Goal: Transaction & Acquisition: Purchase product/service

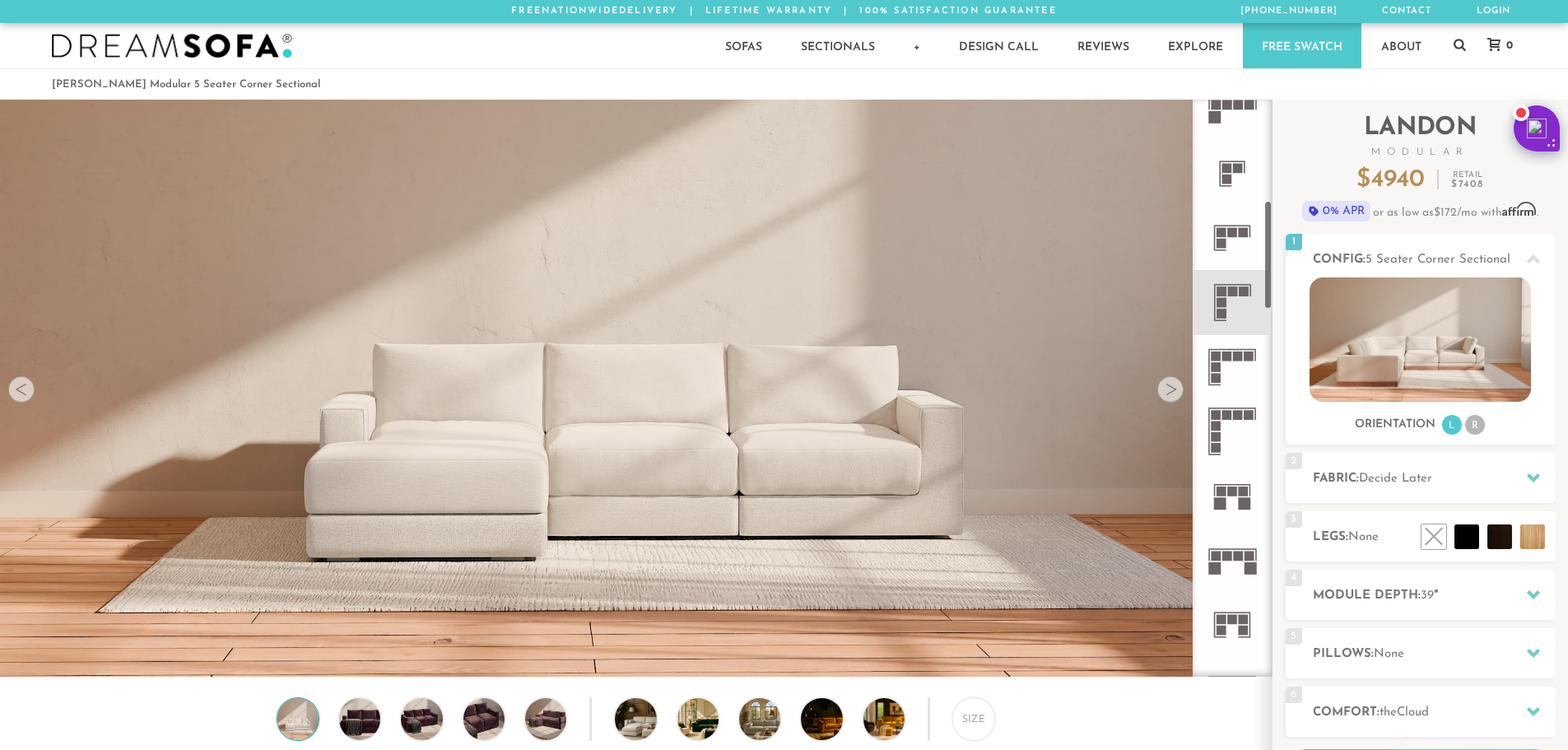
scroll to position [535, 0]
click at [1235, 359] on rect at bounding box center [1238, 359] width 10 height 10
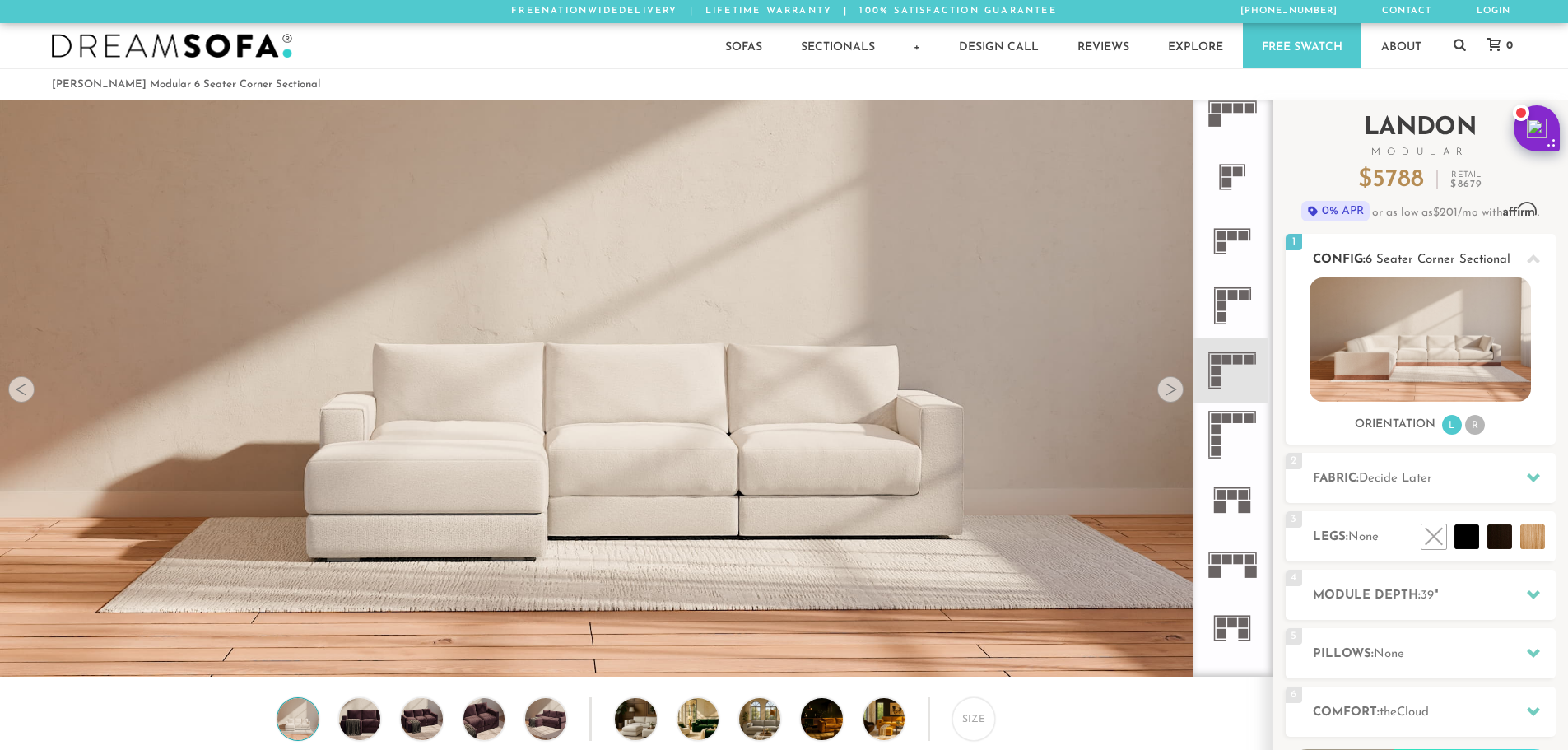
click at [1475, 424] on li "R" at bounding box center [1475, 425] width 20 height 20
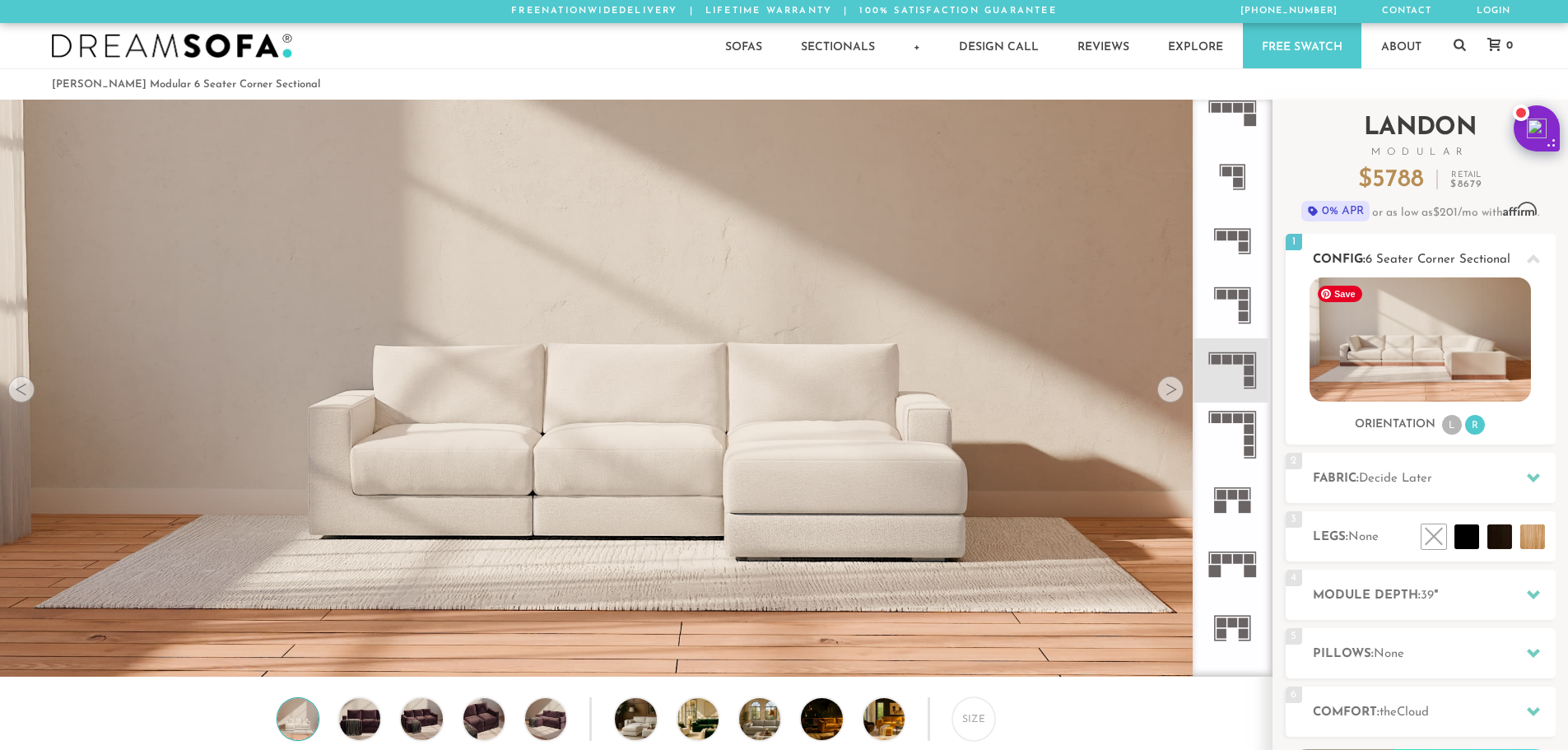
click at [1472, 355] on img at bounding box center [1420, 340] width 221 height 124
click at [1531, 592] on icon at bounding box center [1533, 594] width 13 height 13
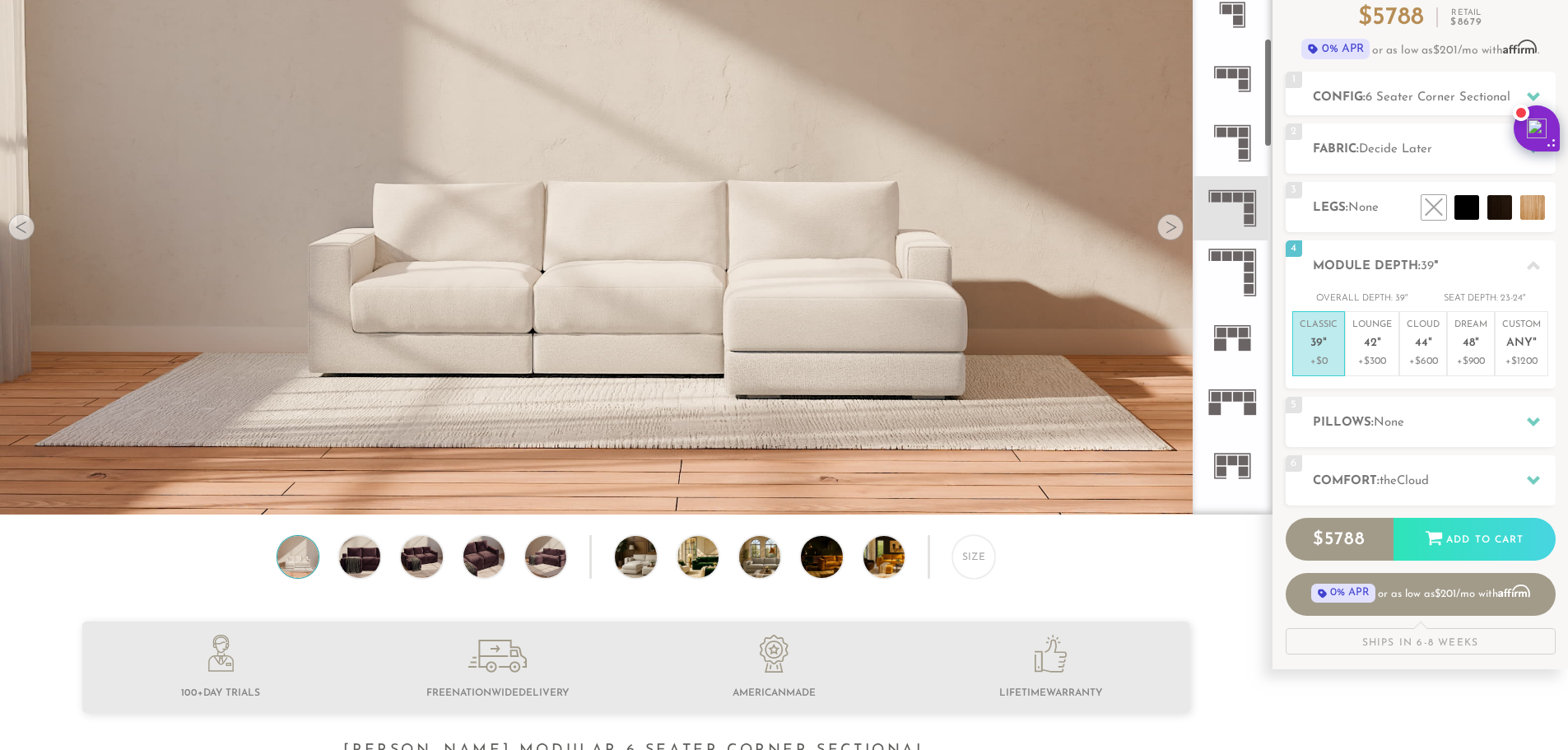
scroll to position [164, 0]
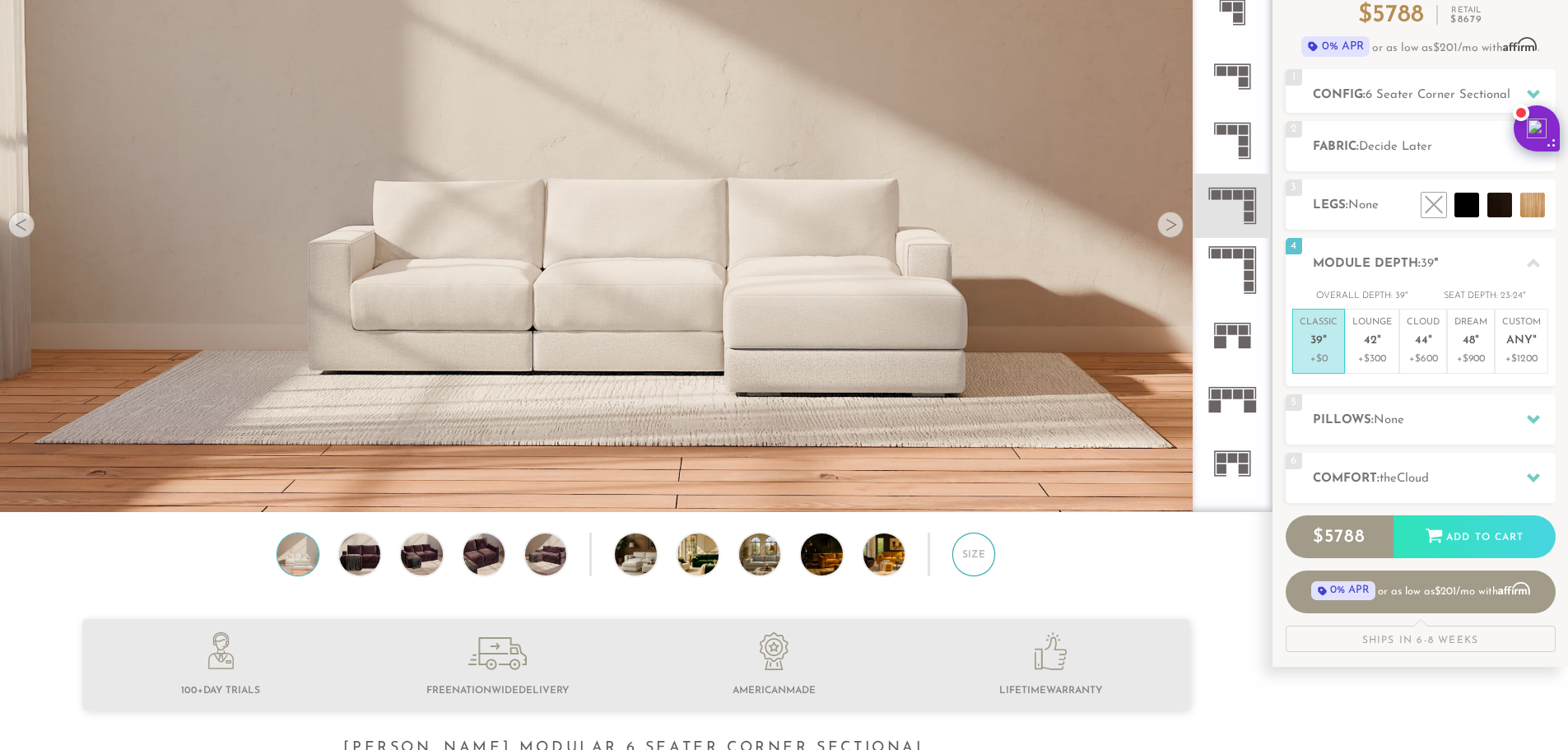
click at [990, 567] on div "Size" at bounding box center [973, 553] width 42 height 42
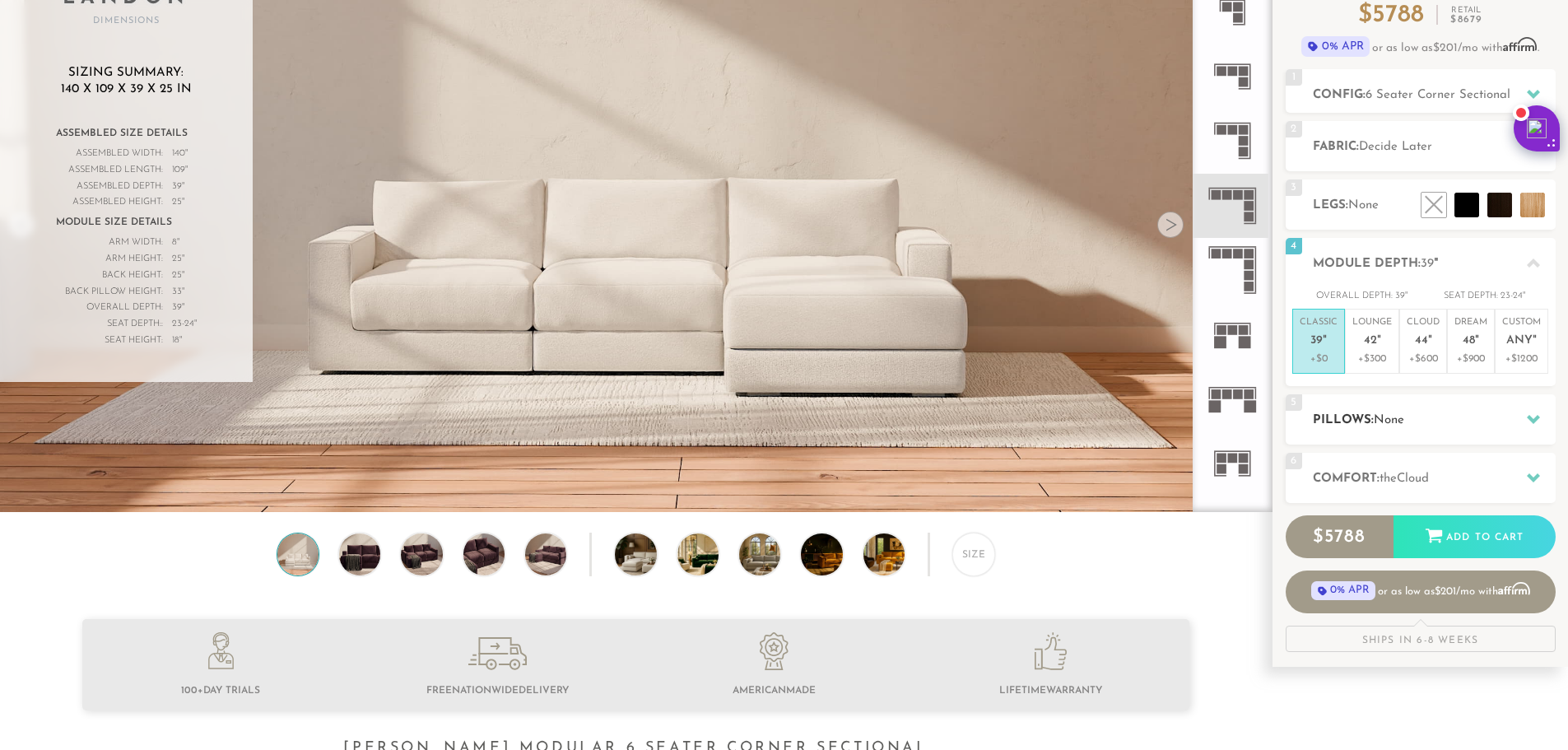
click at [1539, 413] on icon at bounding box center [1533, 418] width 13 height 13
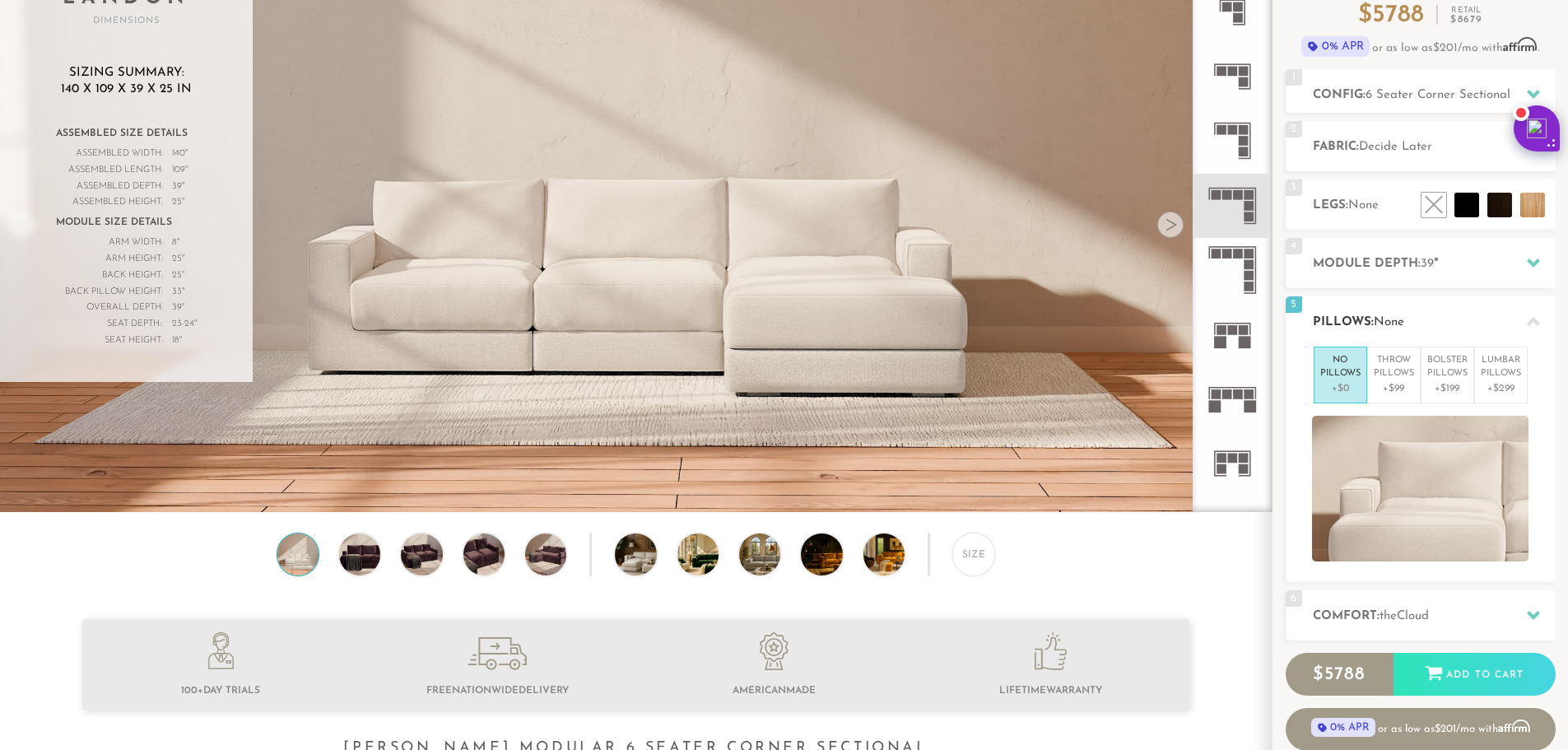
click at [1533, 318] on icon at bounding box center [1533, 321] width 13 height 13
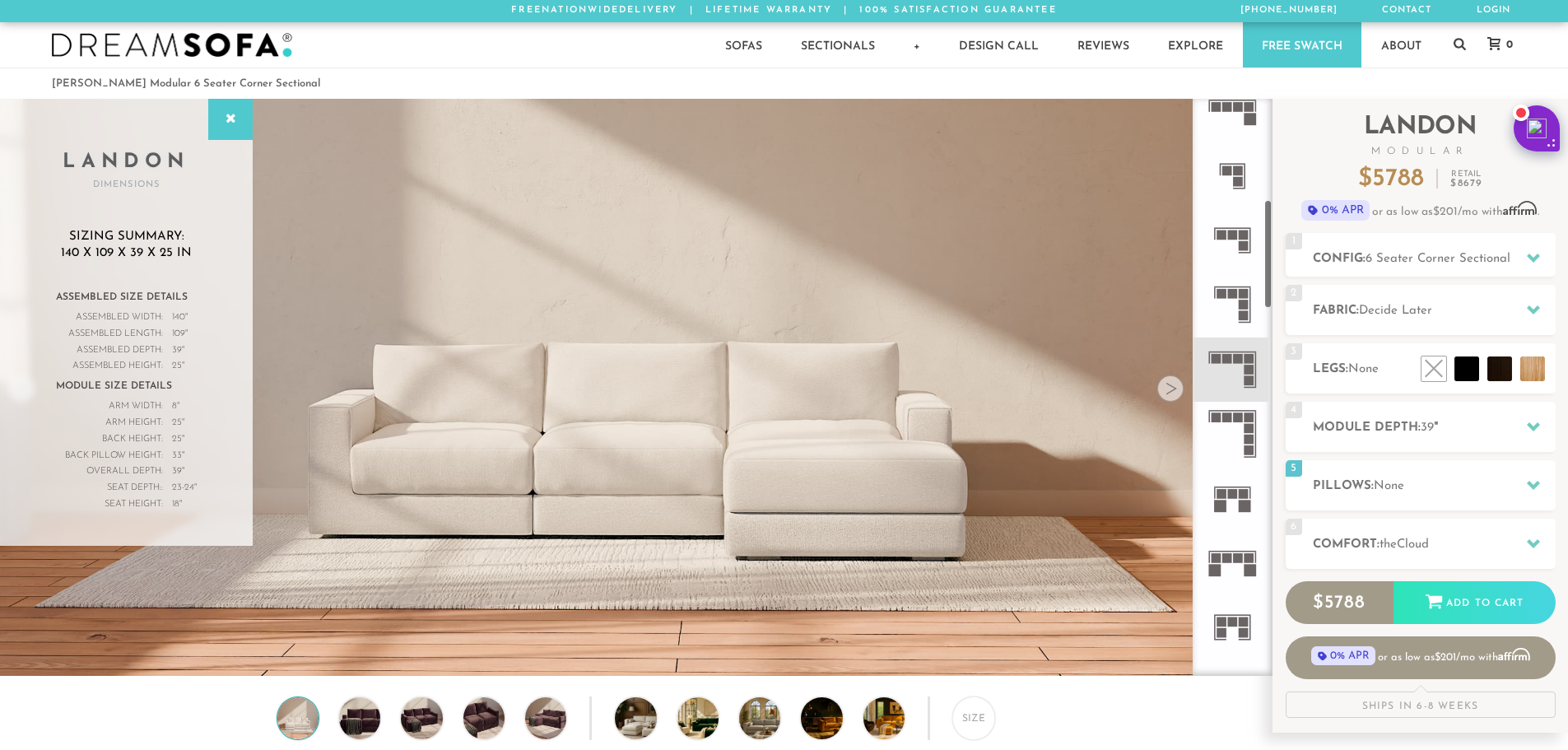
scroll to position [0, 0]
click at [1537, 261] on icon at bounding box center [1533, 258] width 13 height 13
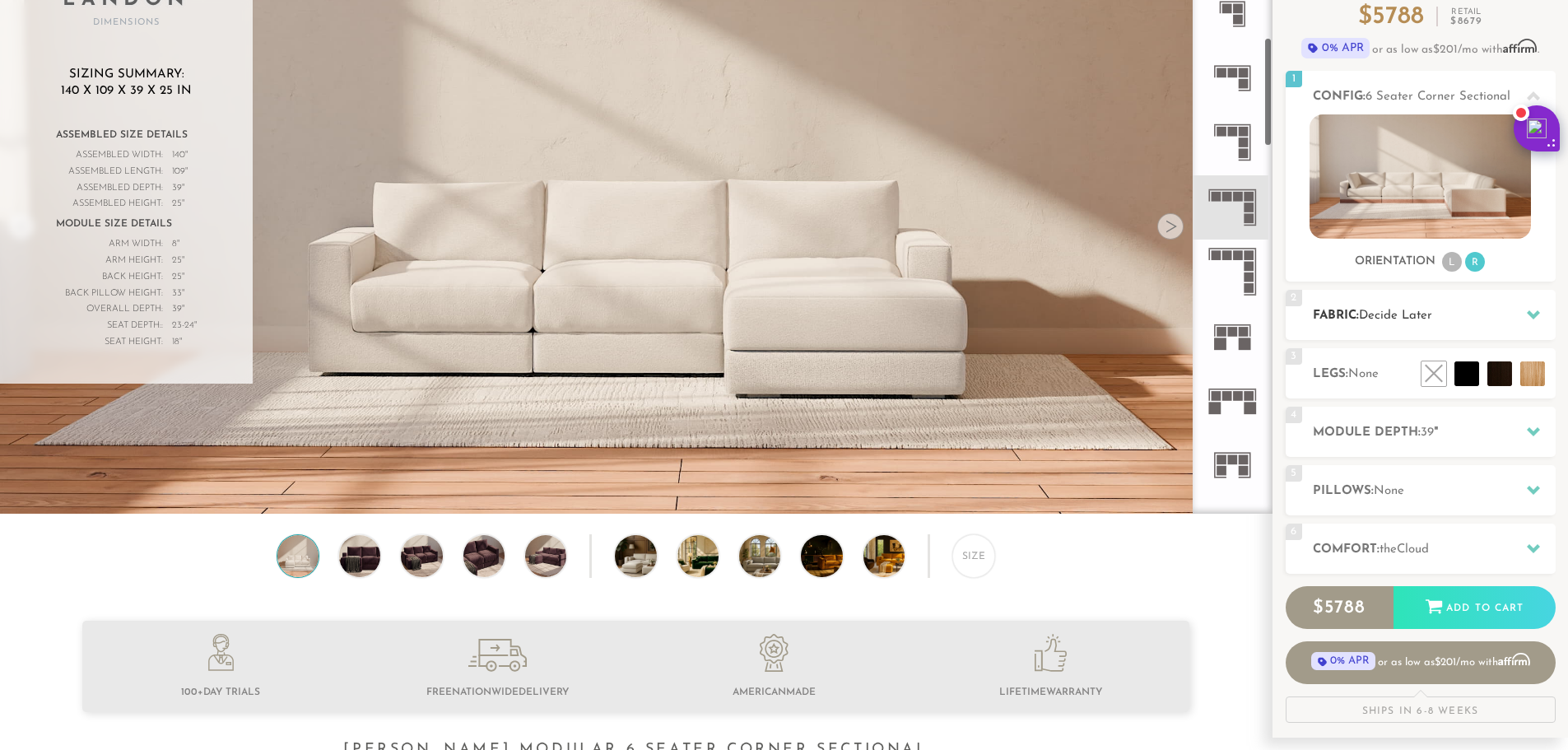
scroll to position [164, 0]
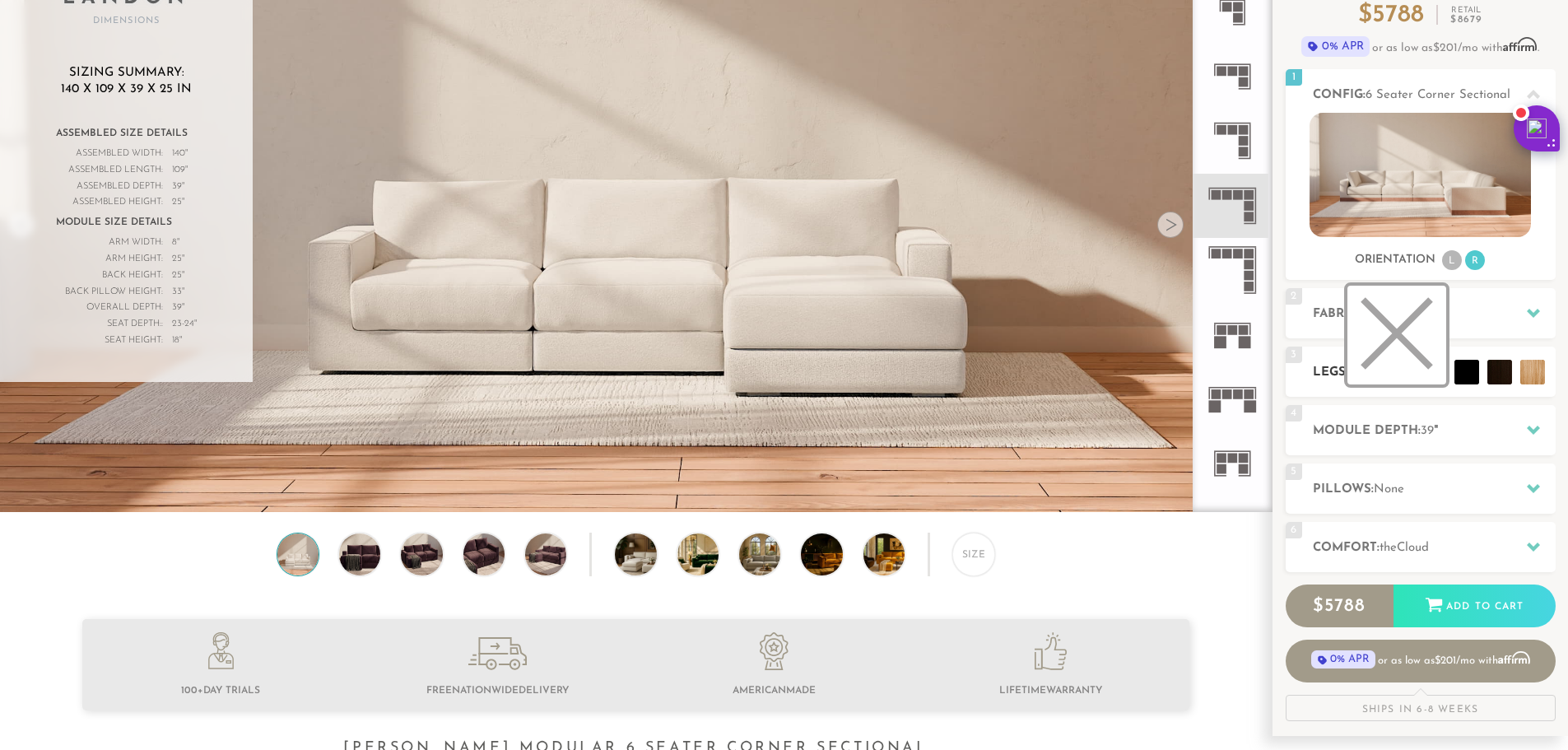
click at [1388, 337] on li at bounding box center [1397, 335] width 98 height 98
click at [1455, 312] on h2 "Fabric: Decide Later" at bounding box center [1434, 313] width 243 height 19
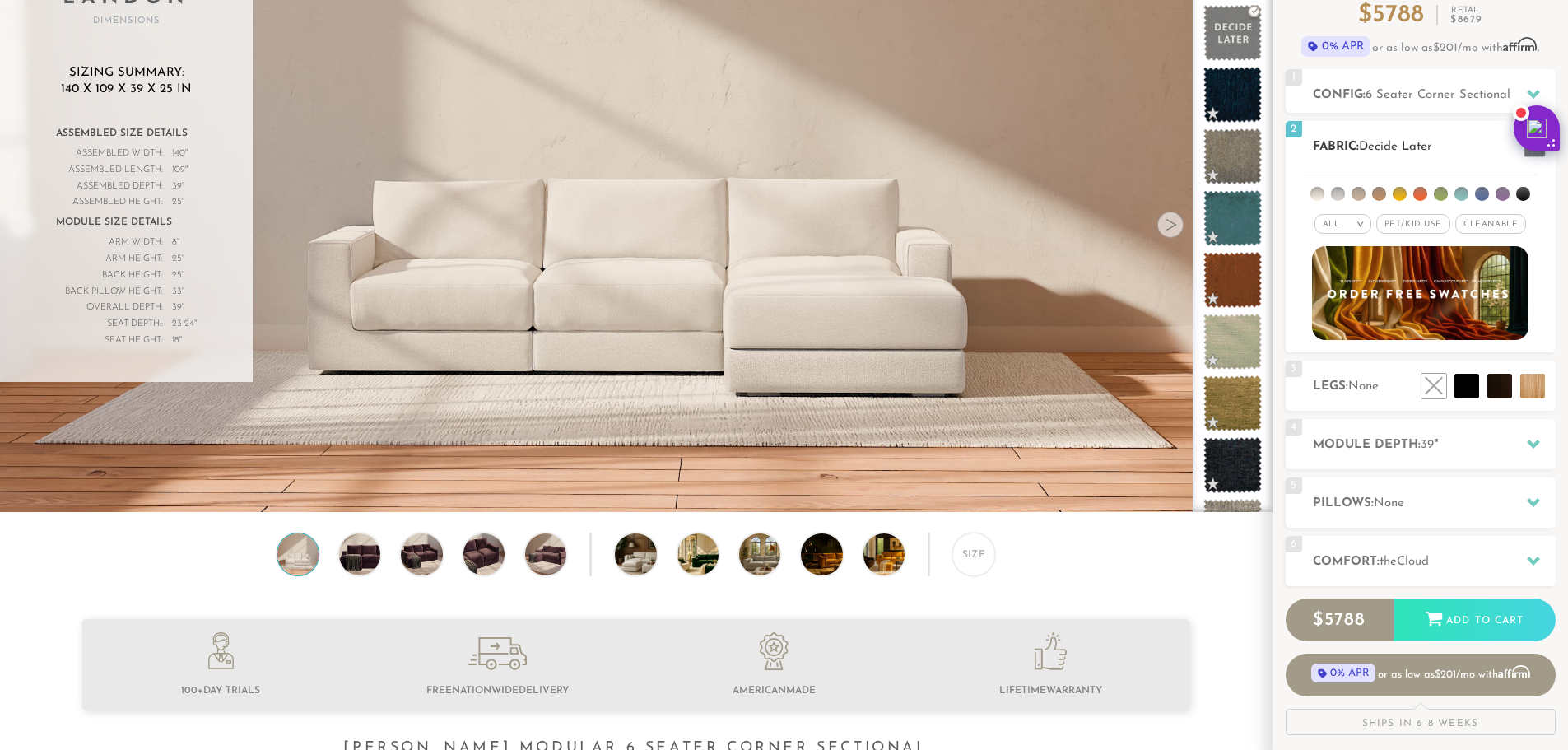
click at [1360, 224] on em ">" at bounding box center [1360, 223] width 13 height 8
click at [1341, 191] on li at bounding box center [1338, 194] width 14 height 14
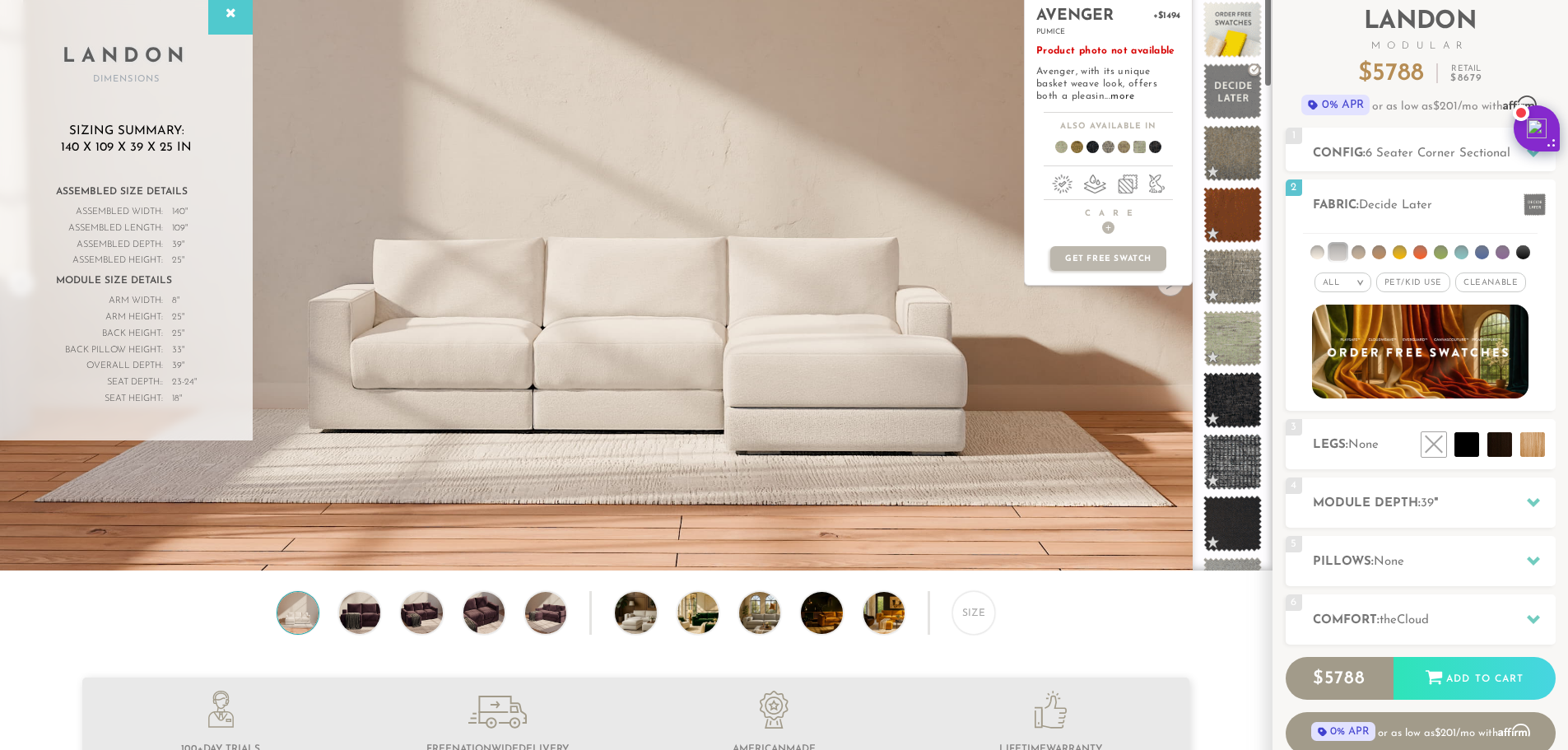
scroll to position [83, 0]
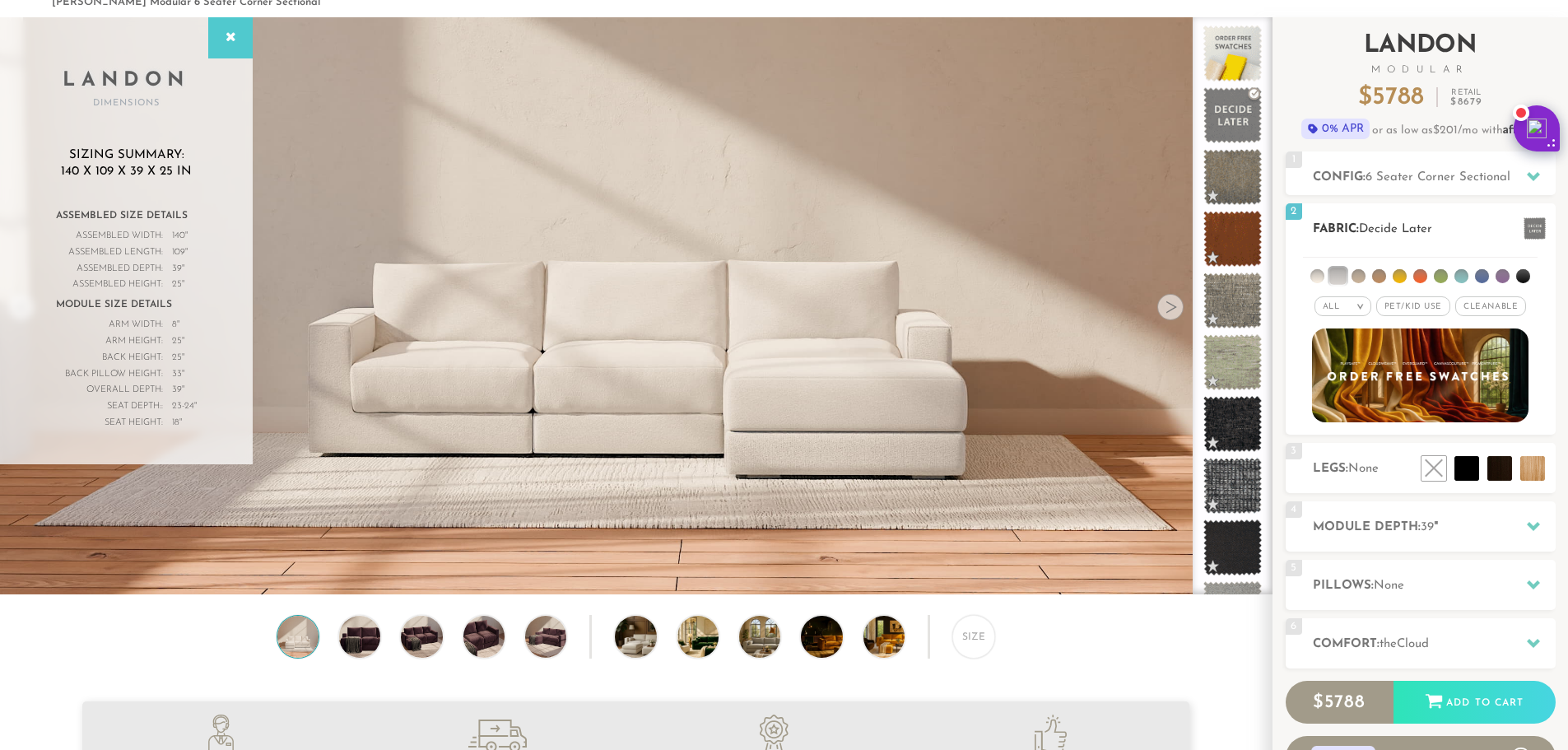
click at [1320, 273] on li at bounding box center [1318, 276] width 14 height 14
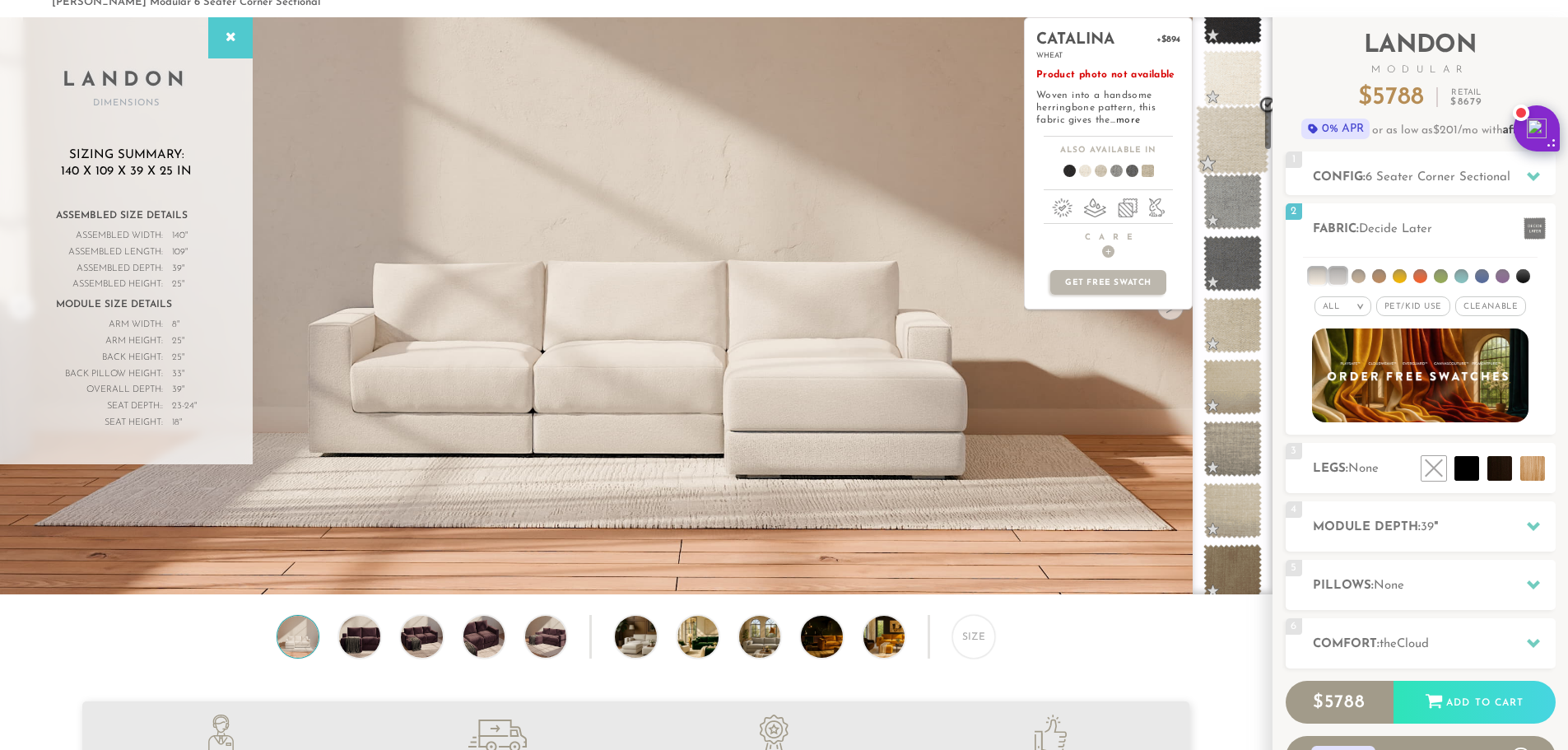
scroll to position [840, 0]
click at [1235, 74] on span at bounding box center [1232, 78] width 73 height 70
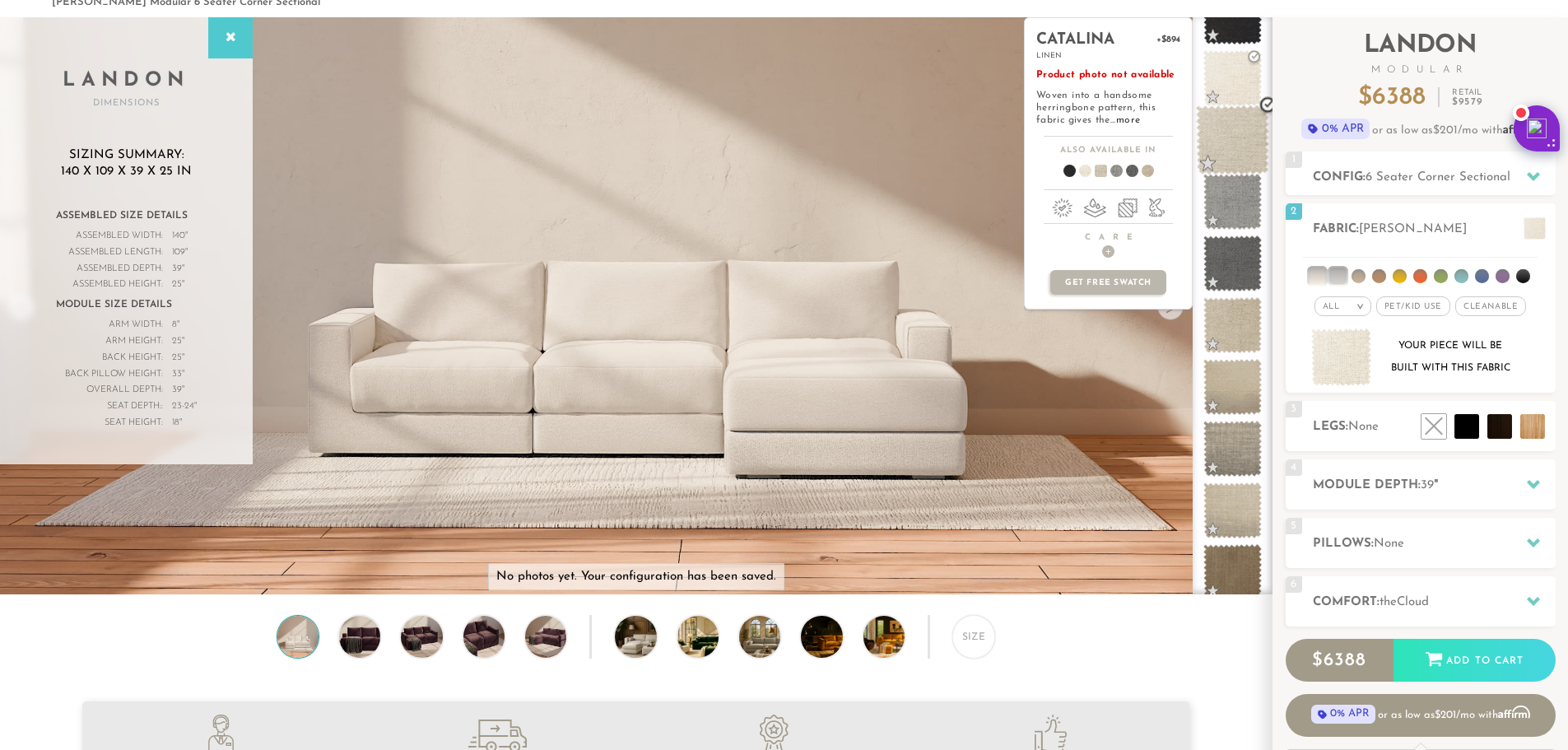
click at [1233, 135] on span at bounding box center [1232, 140] width 73 height 70
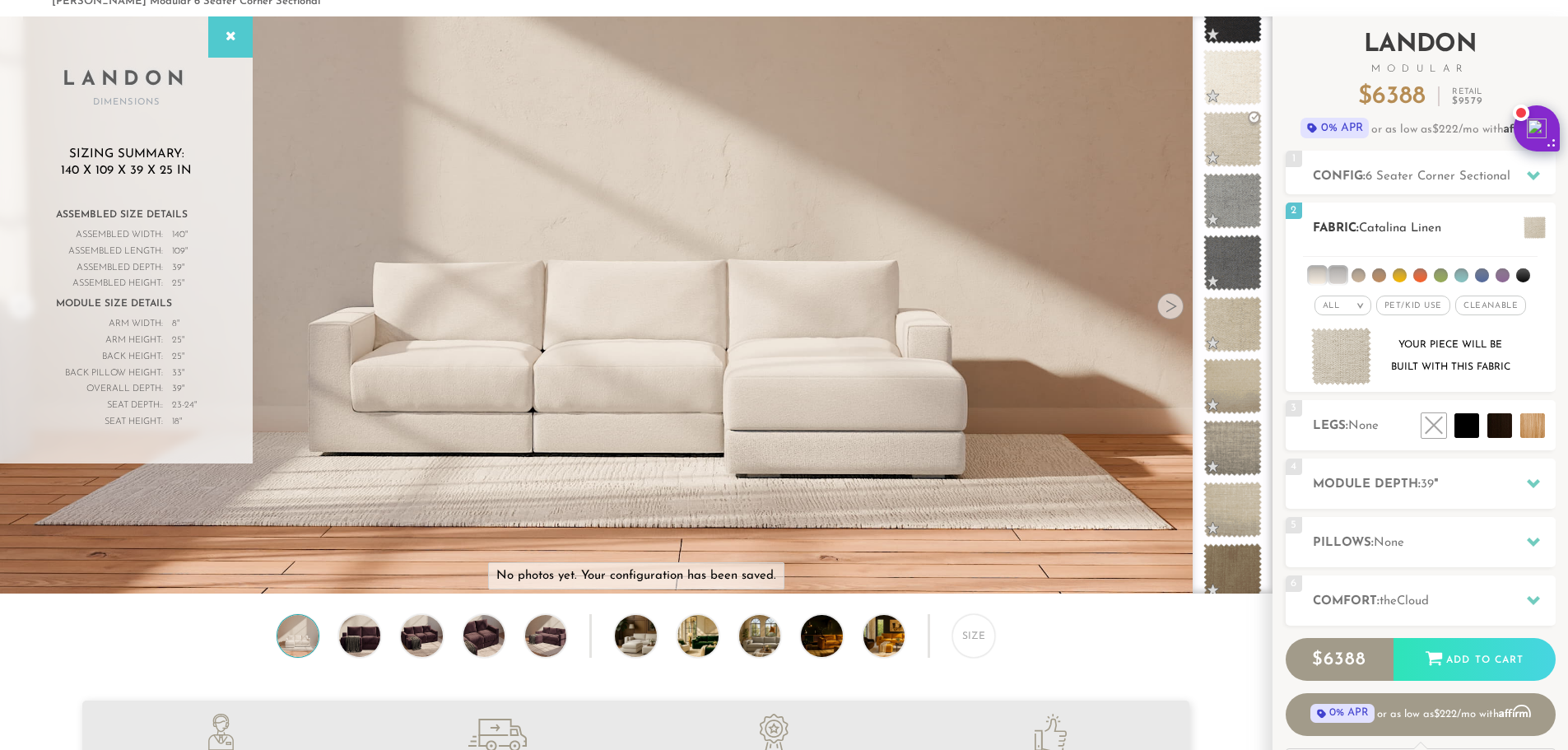
scroll to position [83, 0]
click at [1426, 484] on span "39" at bounding box center [1427, 485] width 13 height 13
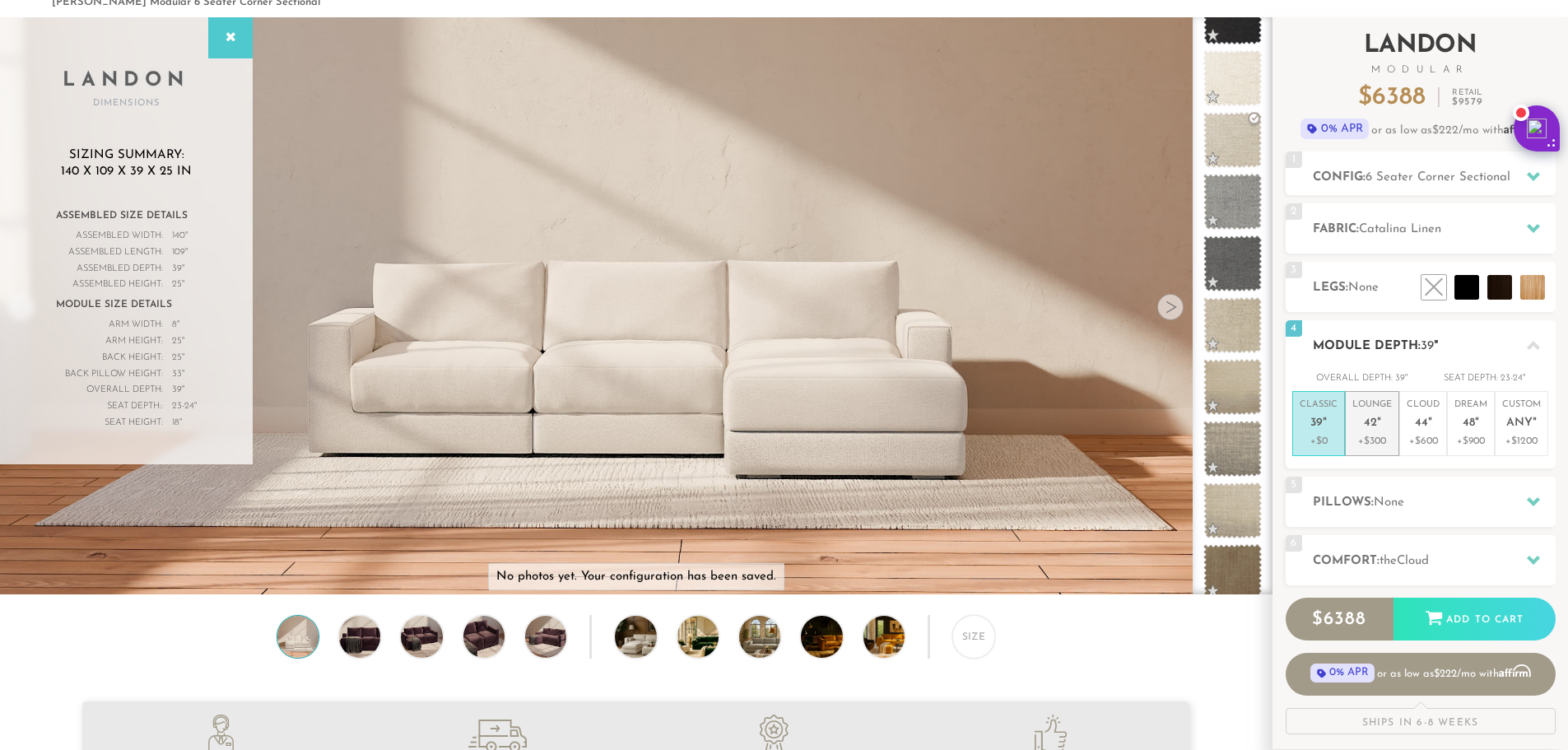
click at [1372, 425] on span "42" at bounding box center [1370, 423] width 13 height 14
click at [1424, 419] on span "44" at bounding box center [1421, 423] width 13 height 14
click at [1452, 493] on h2 "Pillows: None" at bounding box center [1434, 502] width 243 height 19
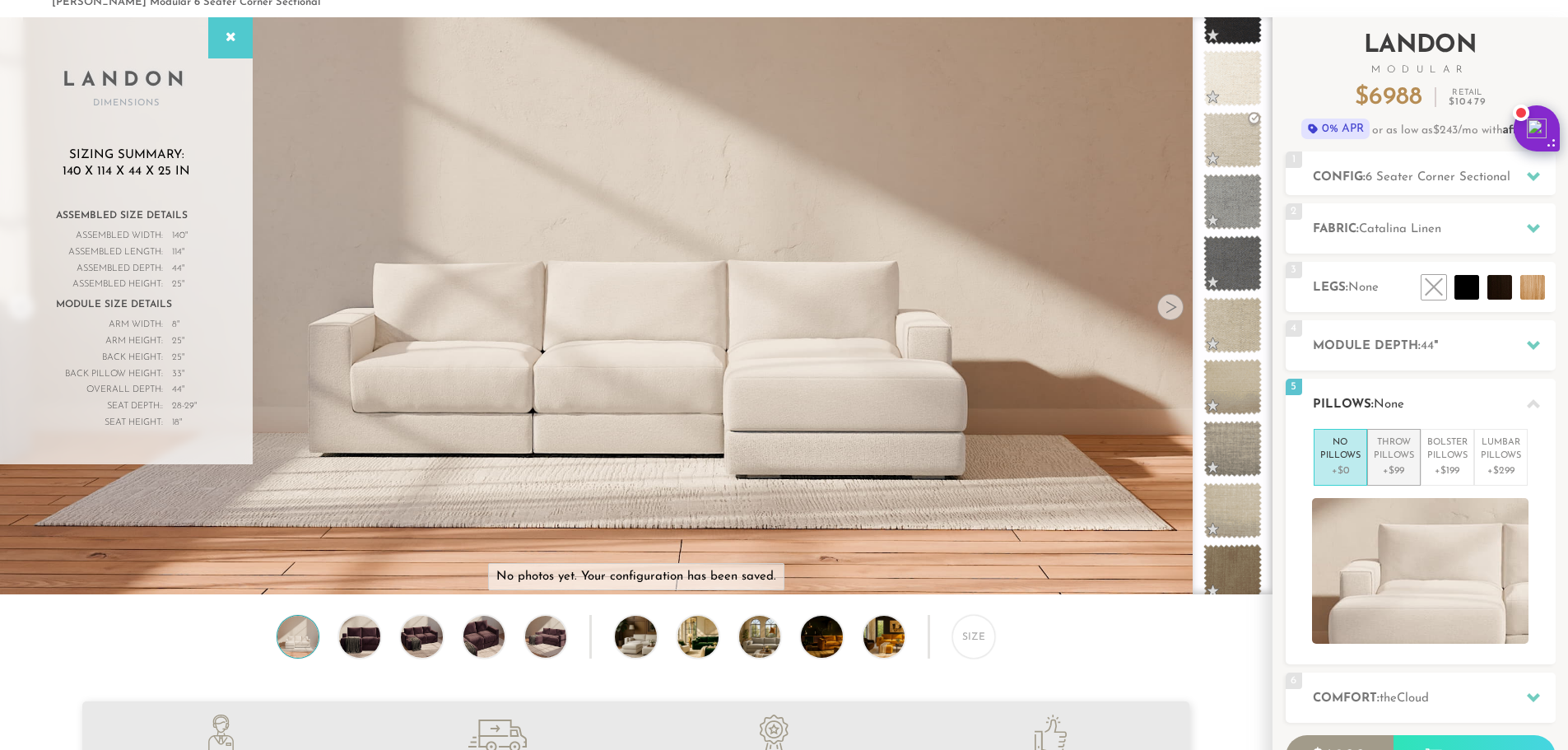
click at [1395, 455] on p "Throw Pillows" at bounding box center [1394, 450] width 40 height 28
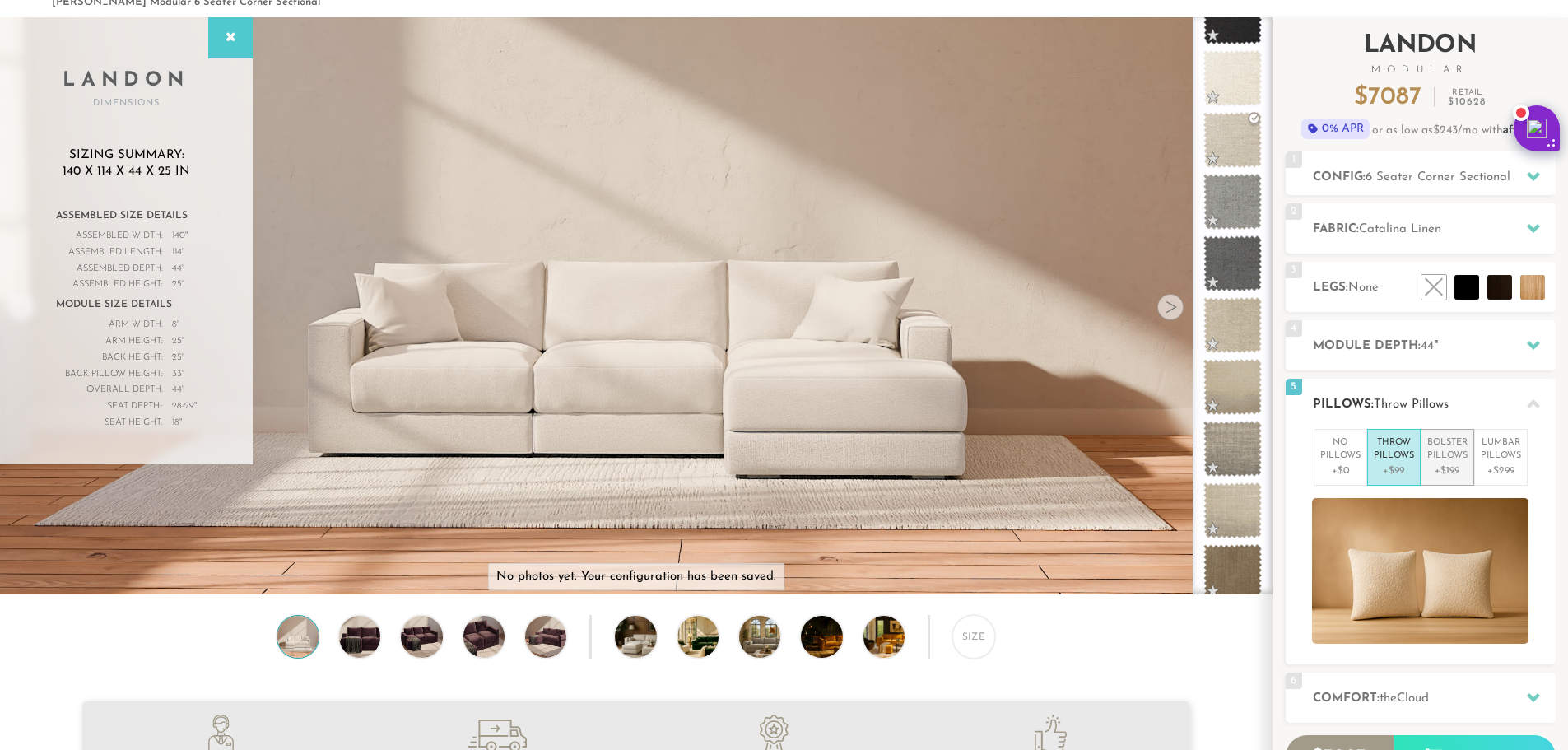
click at [1438, 448] on p "Bolster Pillows" at bounding box center [1447, 450] width 40 height 28
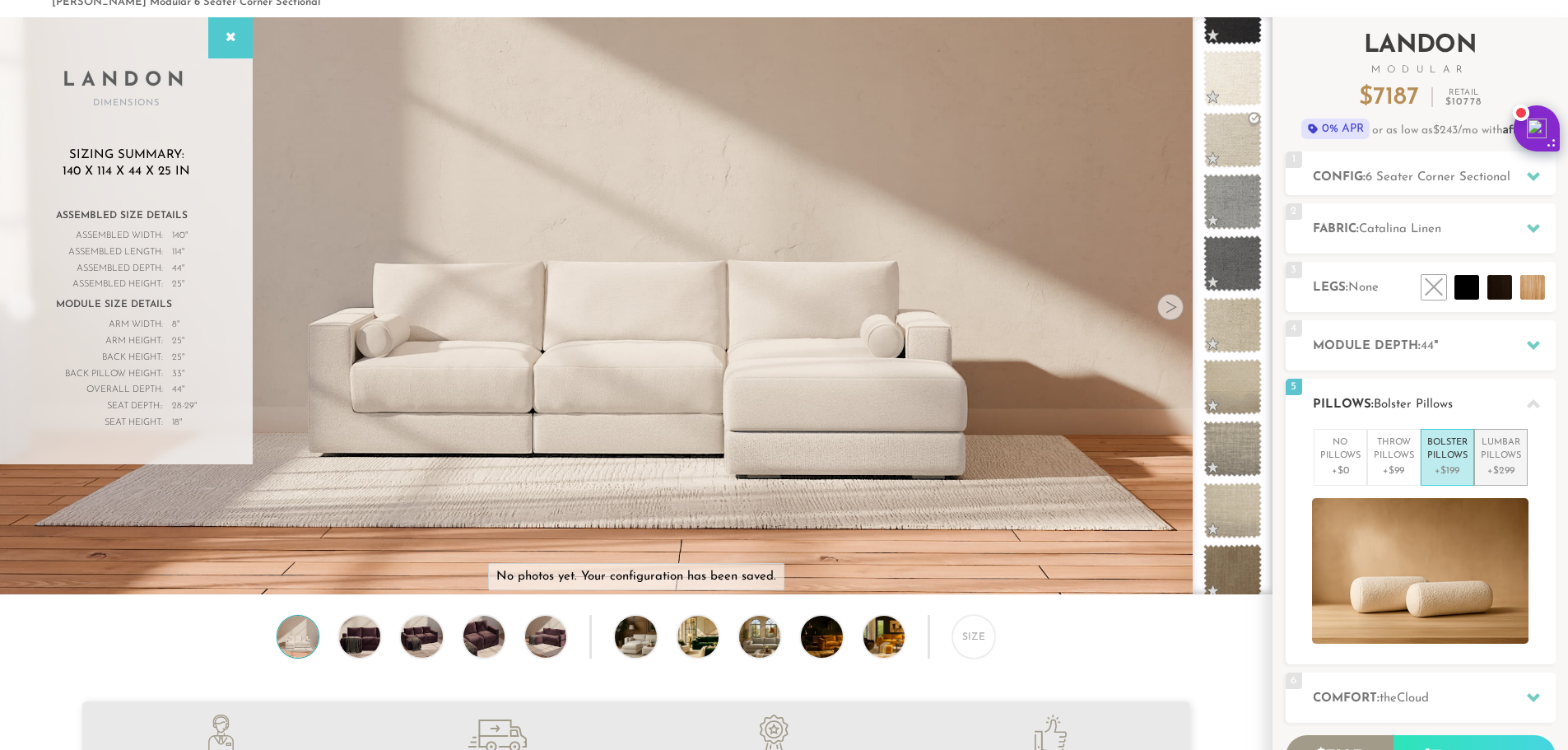
click at [1492, 442] on p "Lumbar Pillows" at bounding box center [1501, 450] width 40 height 28
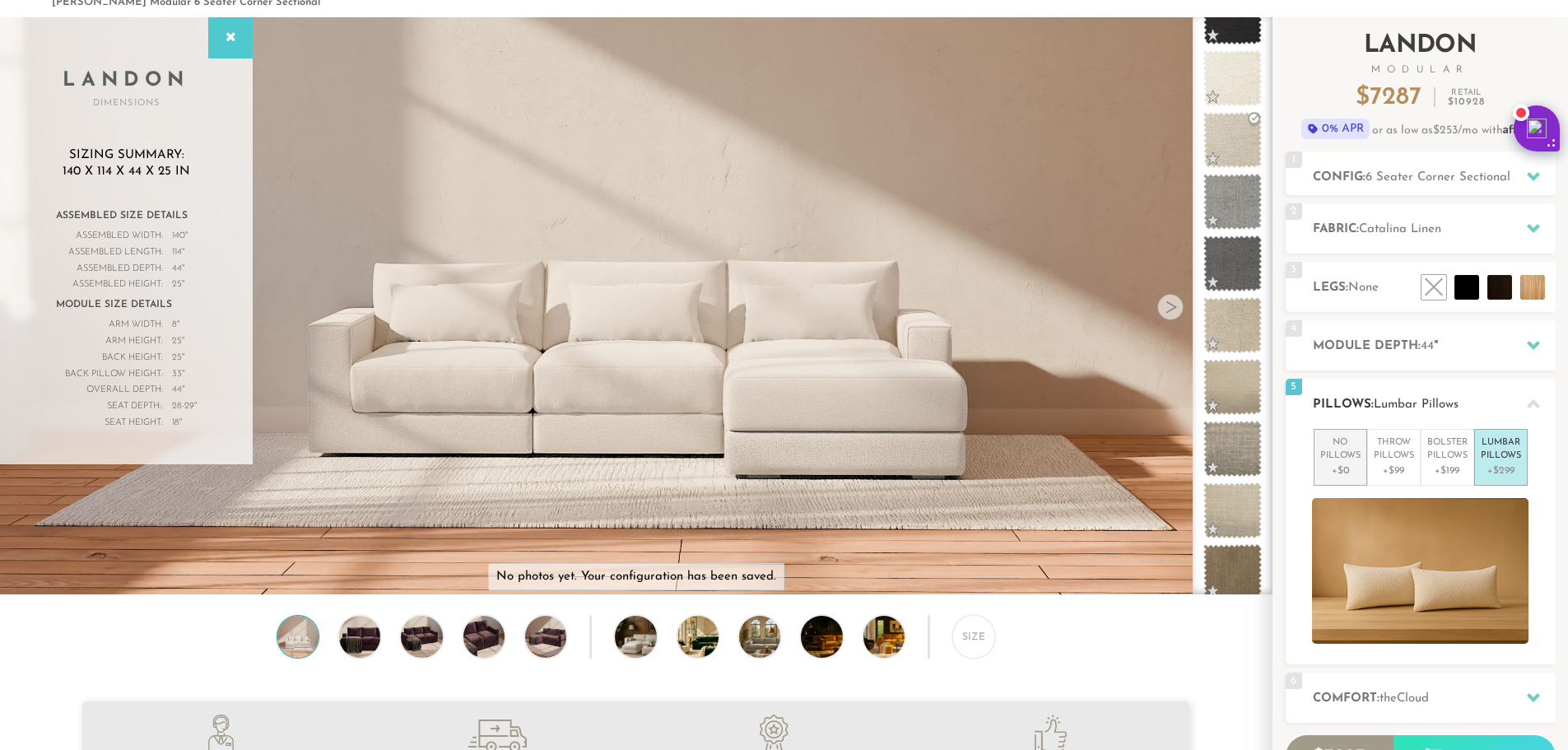
click at [1336, 447] on p "No Pillows" at bounding box center [1341, 450] width 40 height 28
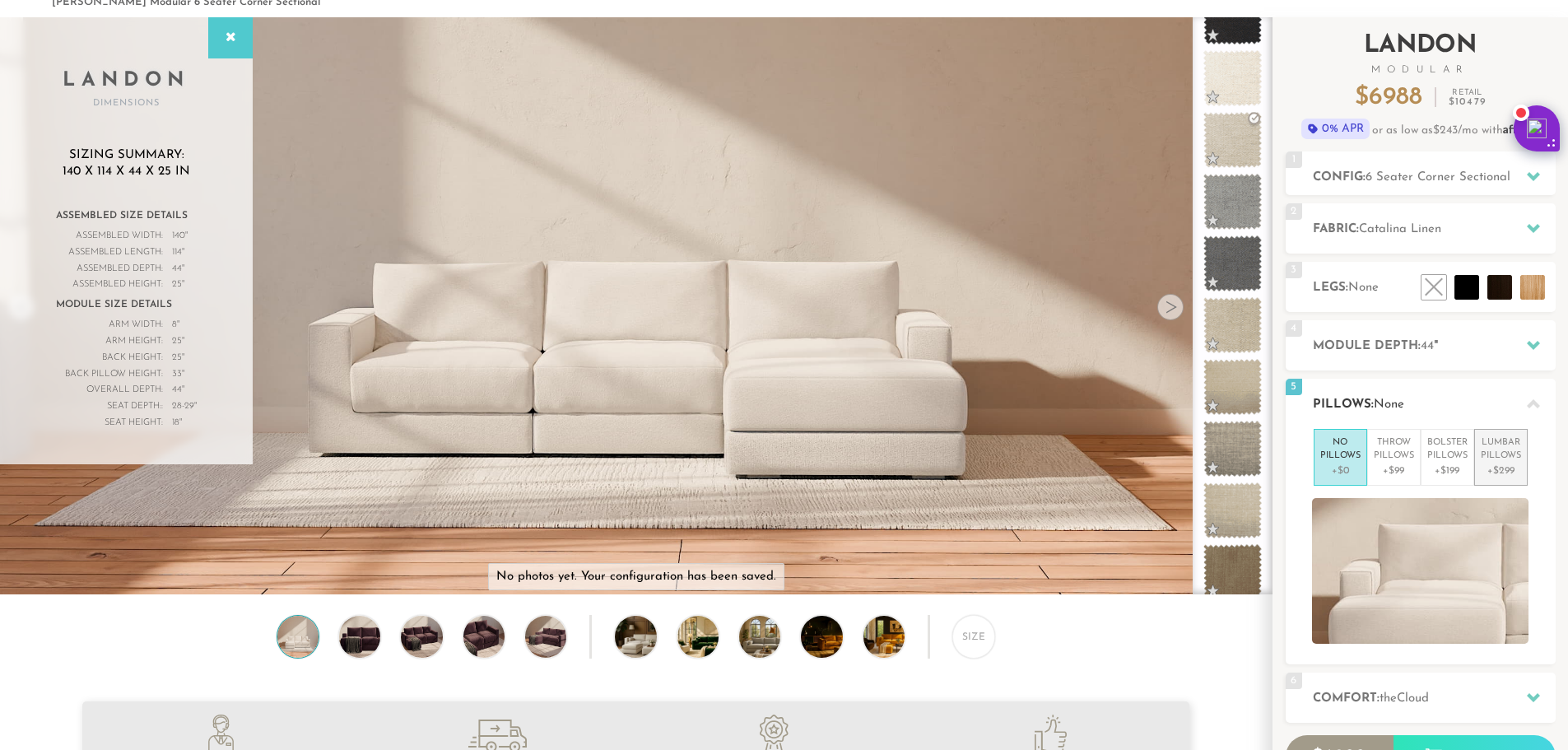
click at [1497, 452] on p "Lumbar Pillows" at bounding box center [1501, 450] width 40 height 28
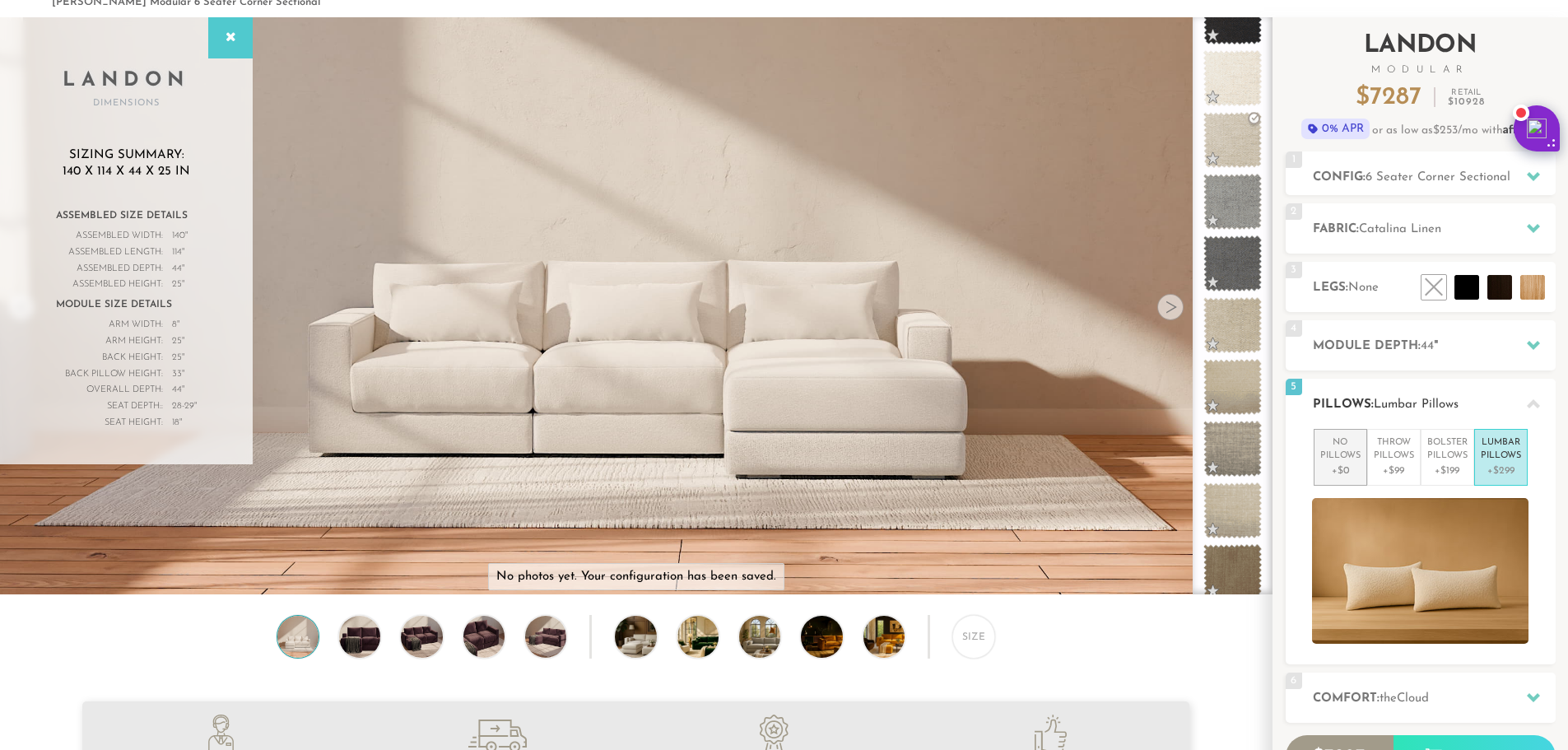
click at [1329, 456] on p "No Pillows" at bounding box center [1341, 450] width 40 height 28
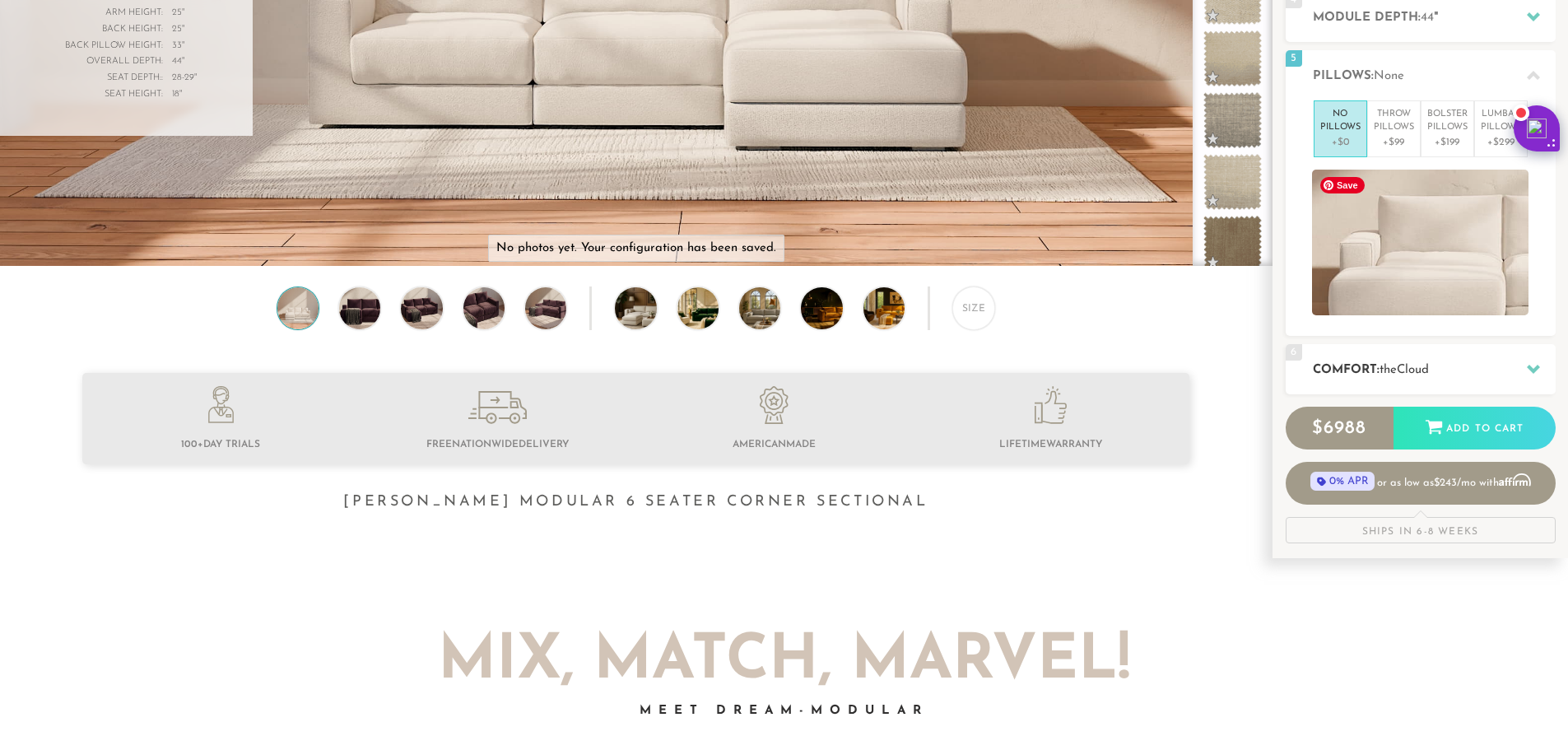
scroll to position [411, 0]
click at [1363, 366] on h2 "Comfort: the Cloud" at bounding box center [1434, 368] width 243 height 19
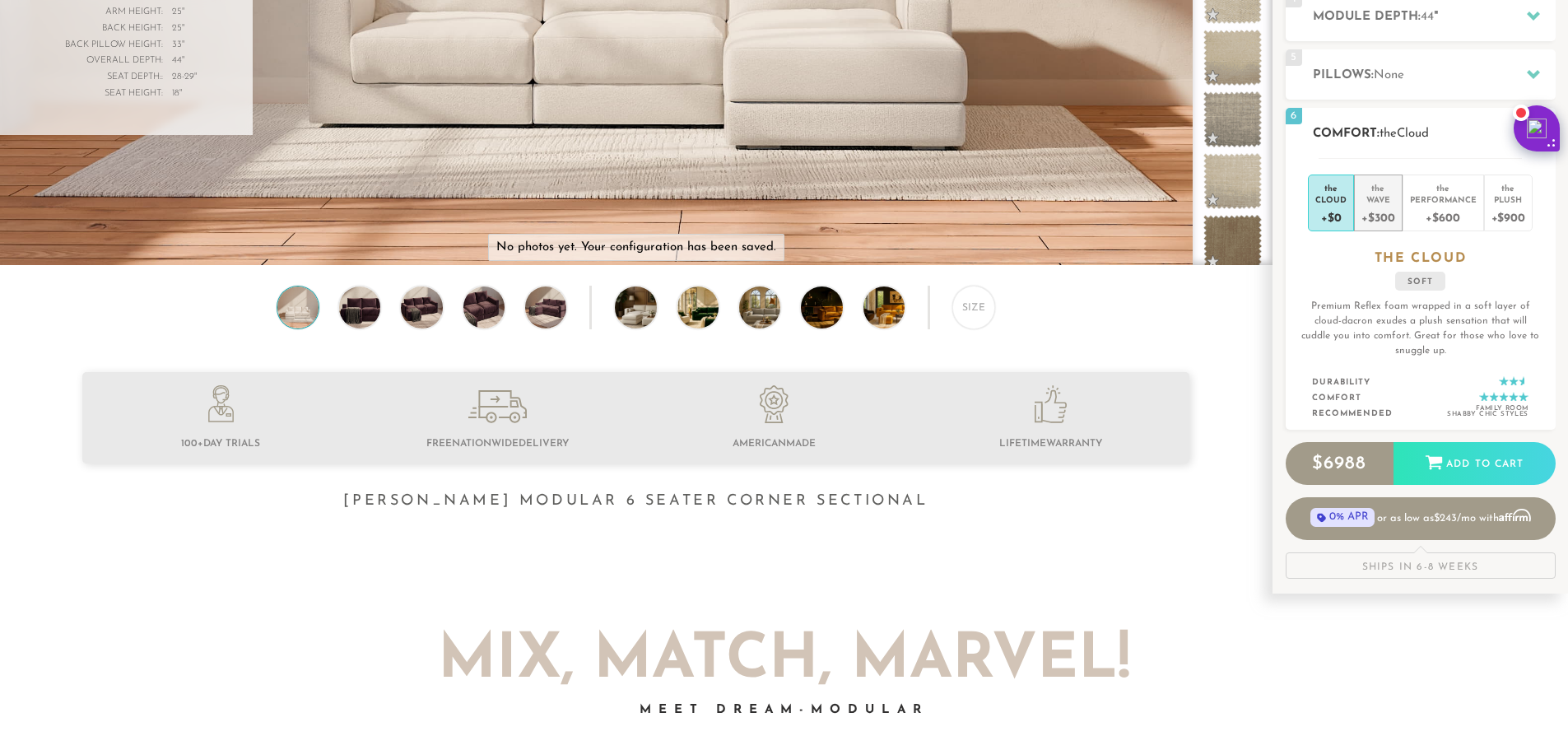
click at [1380, 202] on div "Wave" at bounding box center [1377, 200] width 32 height 12
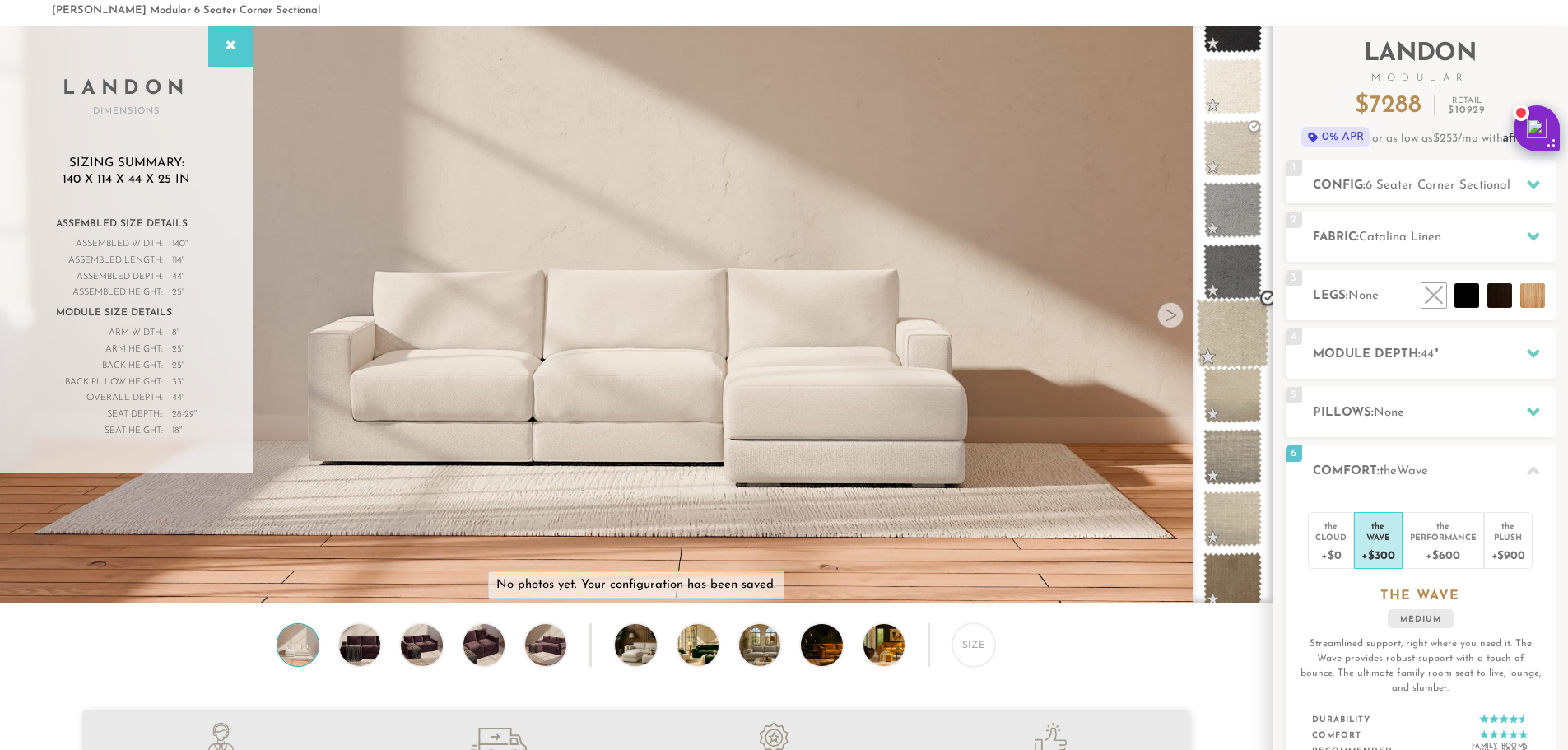
scroll to position [0, 0]
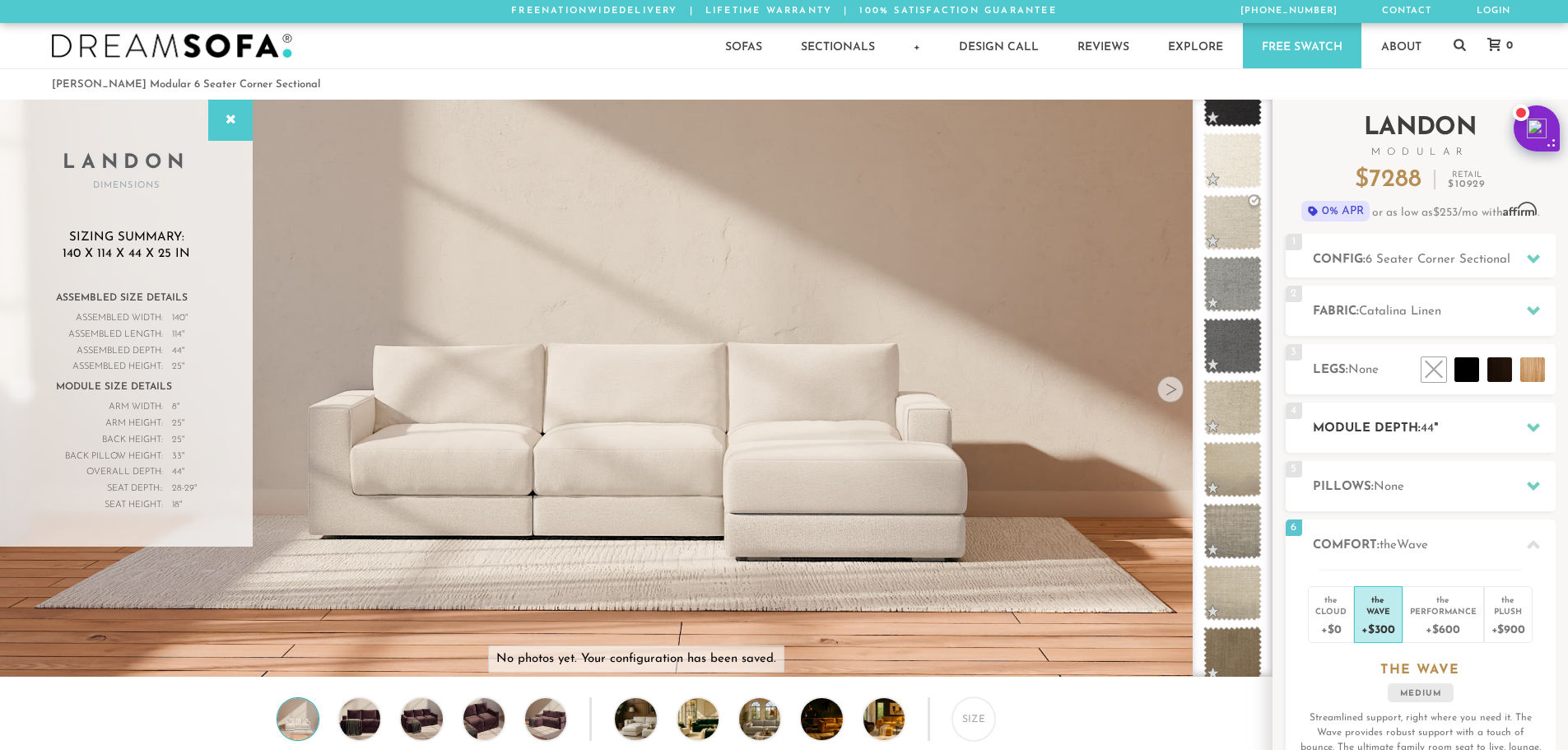
click at [1384, 419] on h2 "Module Depth: 44 "" at bounding box center [1434, 428] width 243 height 19
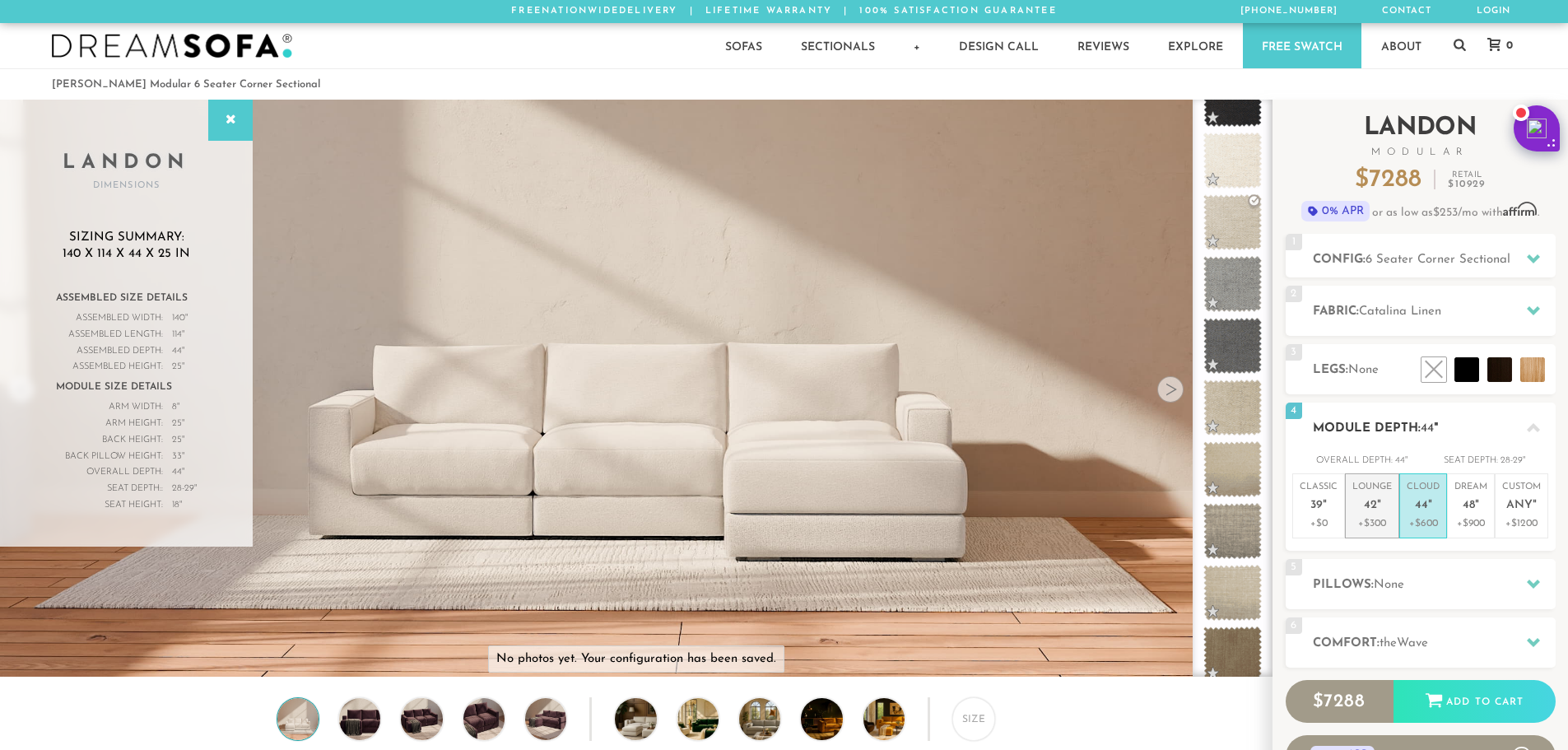
click at [1371, 504] on span "42" at bounding box center [1370, 506] width 13 height 14
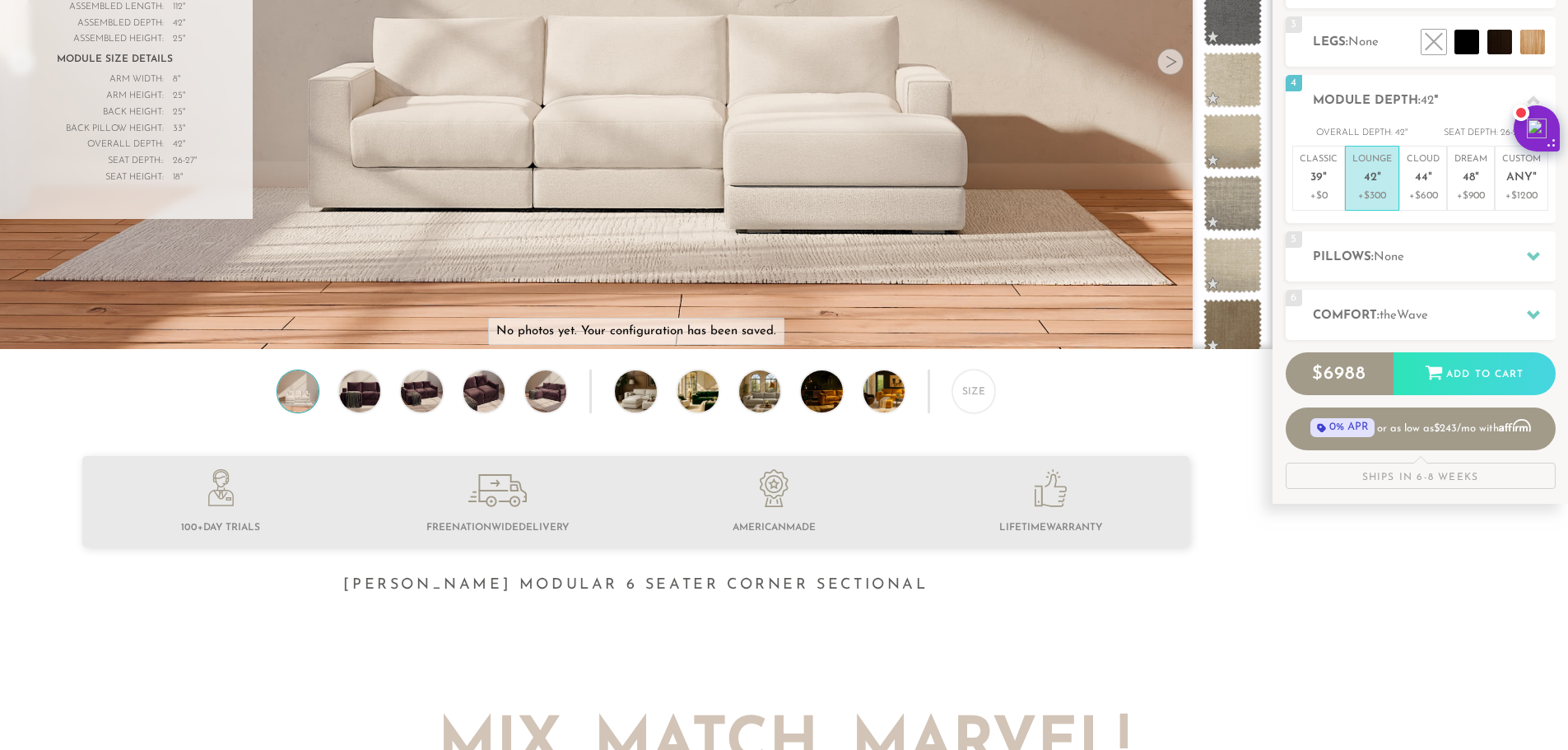
scroll to position [330, 0]
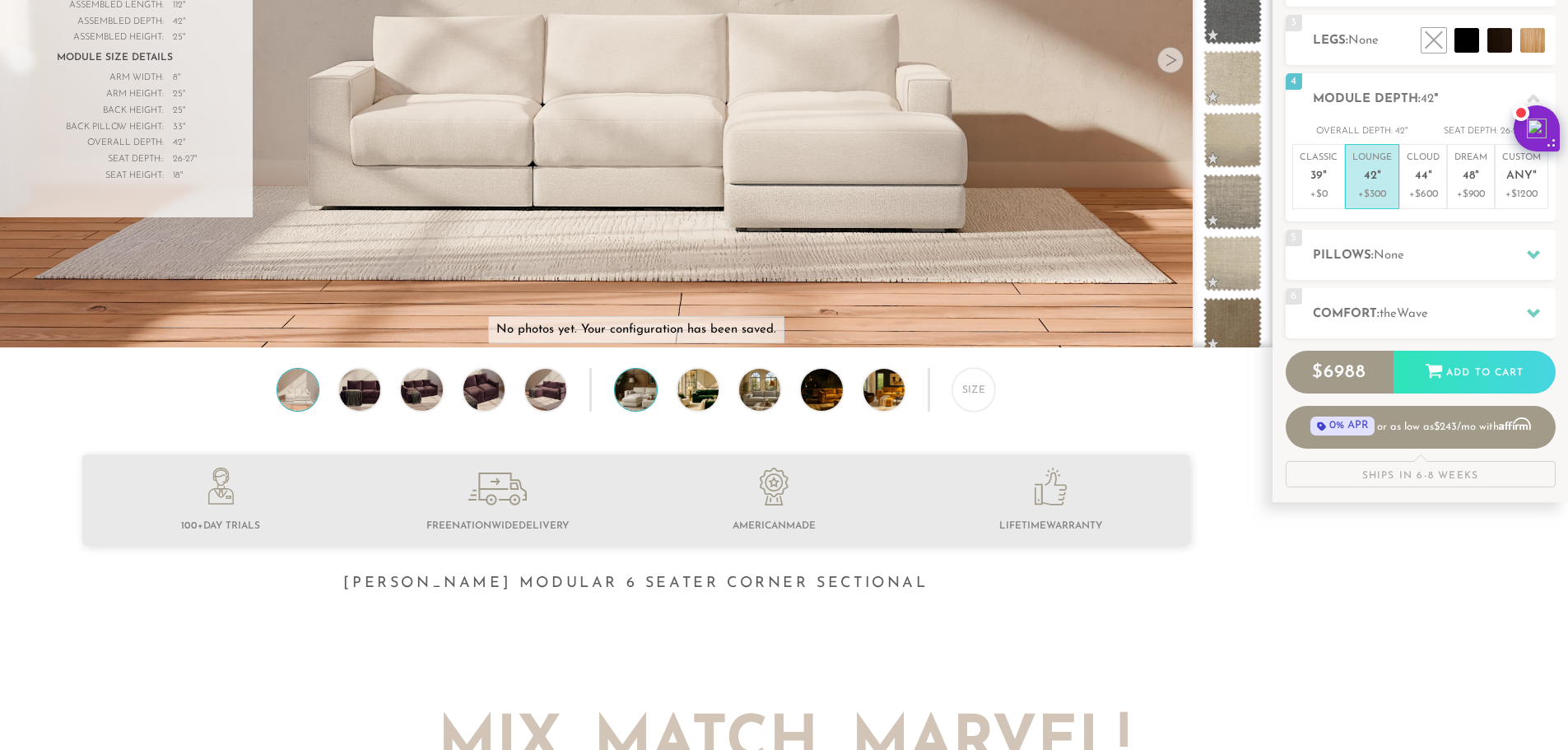
click at [630, 403] on img at bounding box center [652, 390] width 73 height 41
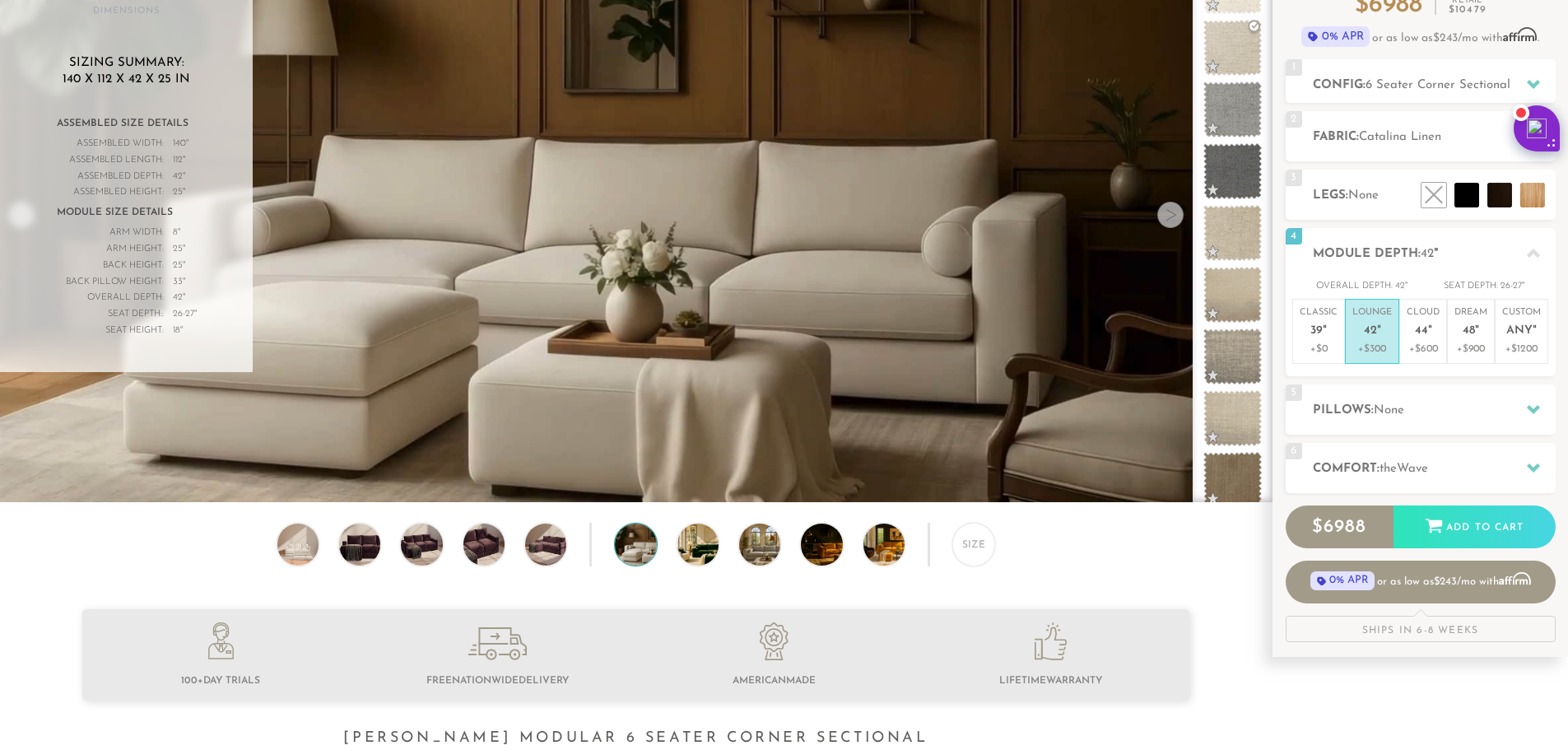
scroll to position [164, 0]
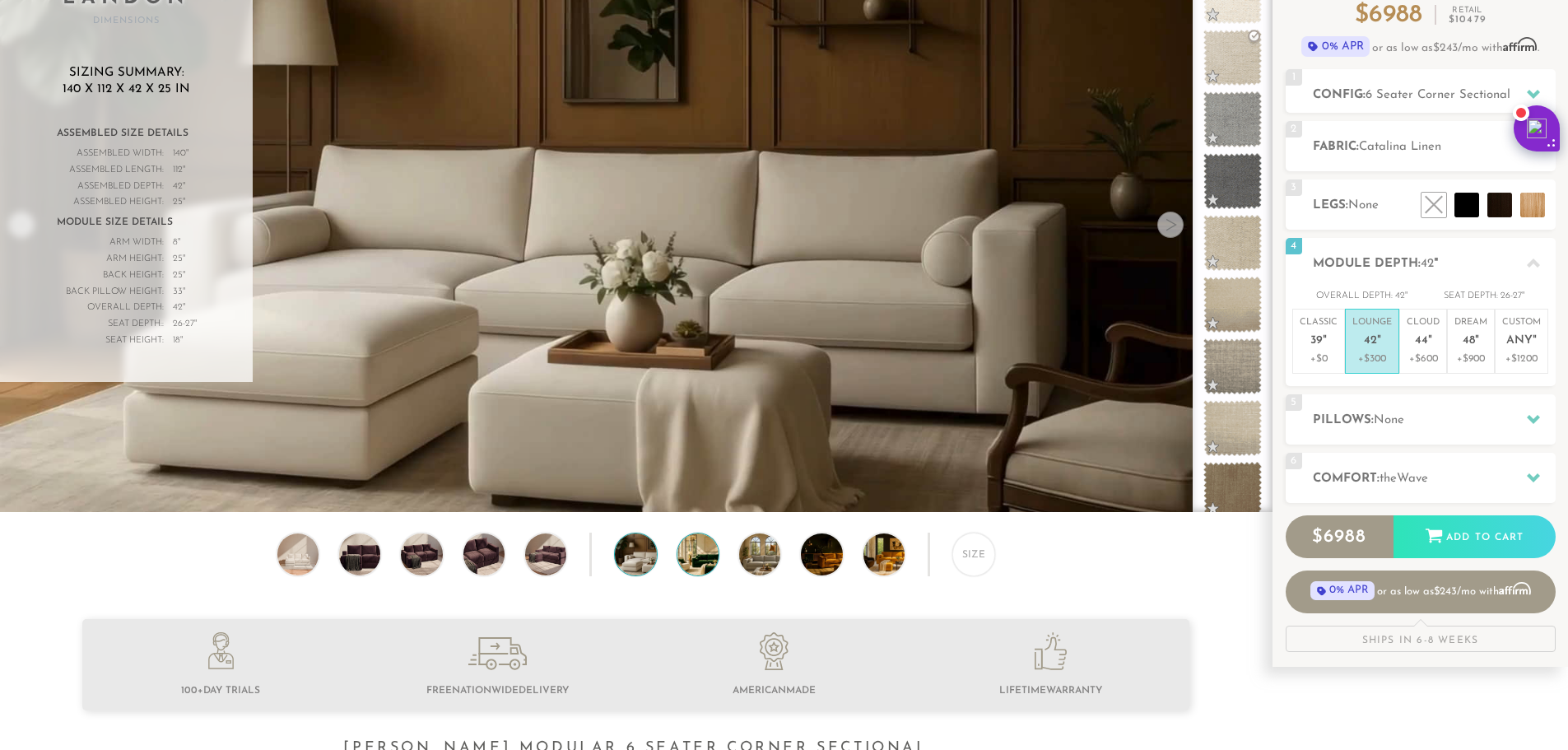
click at [694, 563] on img at bounding box center [714, 554] width 73 height 41
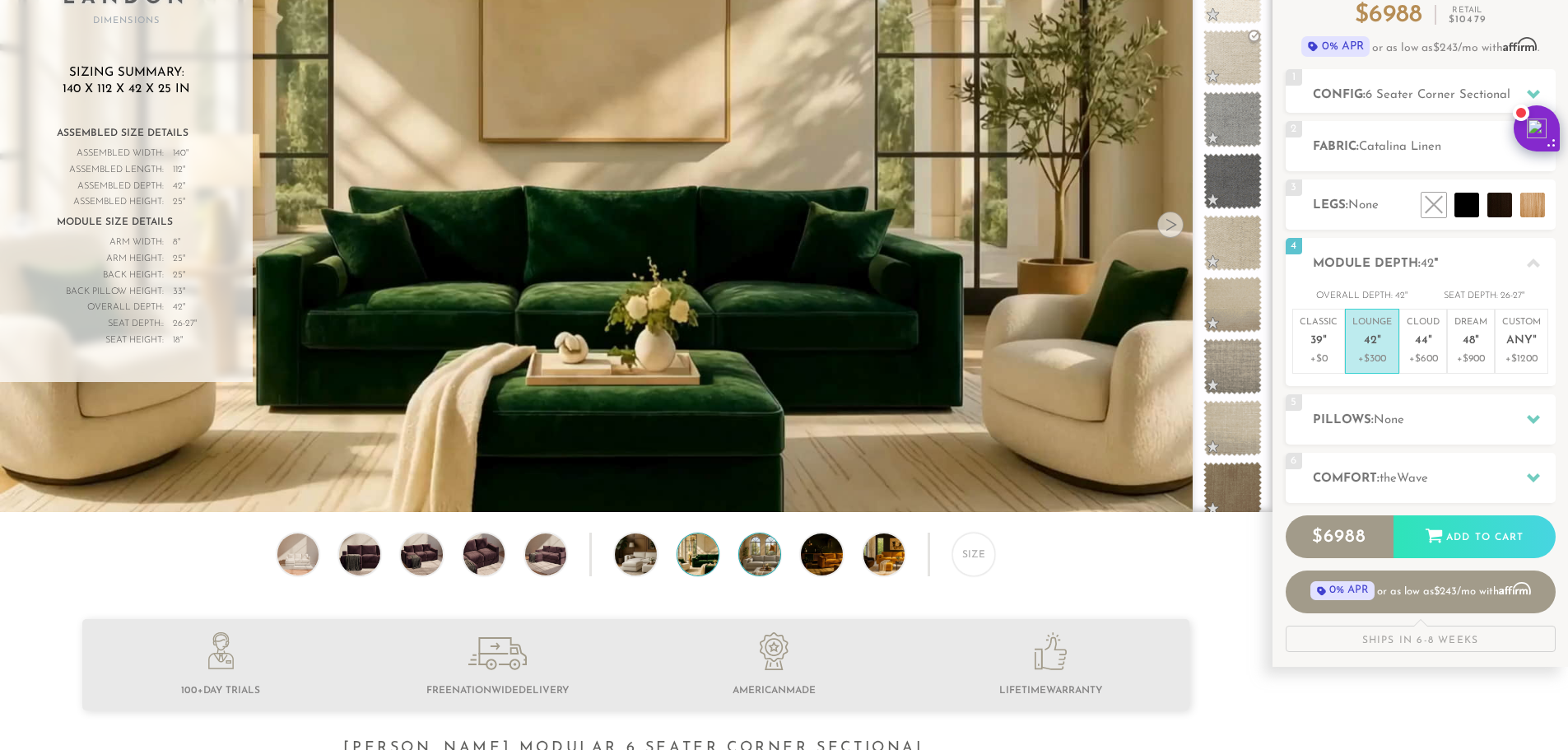
click at [764, 564] on img at bounding box center [776, 554] width 73 height 41
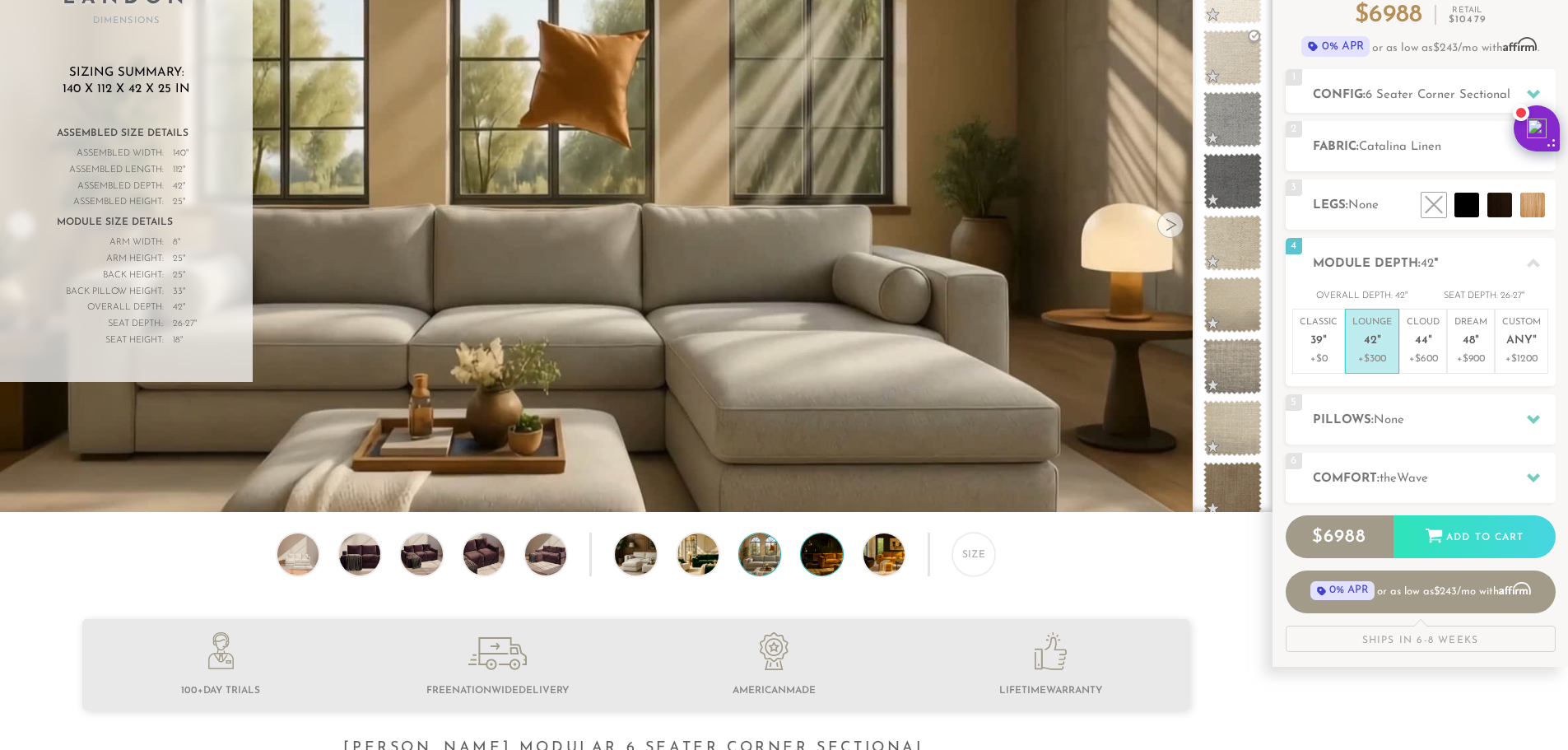
click at [814, 564] on img at bounding box center [838, 554] width 73 height 41
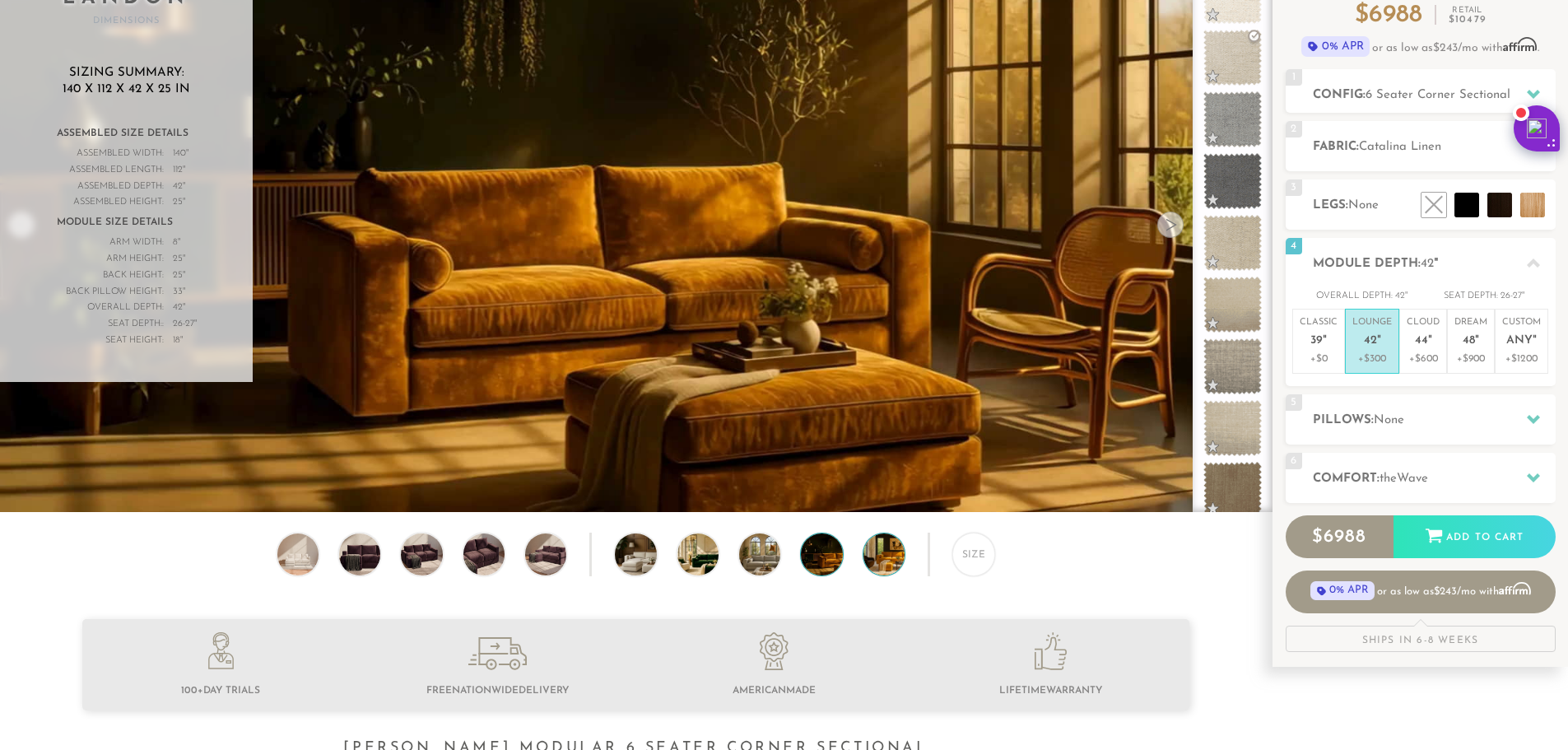
click at [884, 566] on img at bounding box center [900, 554] width 73 height 41
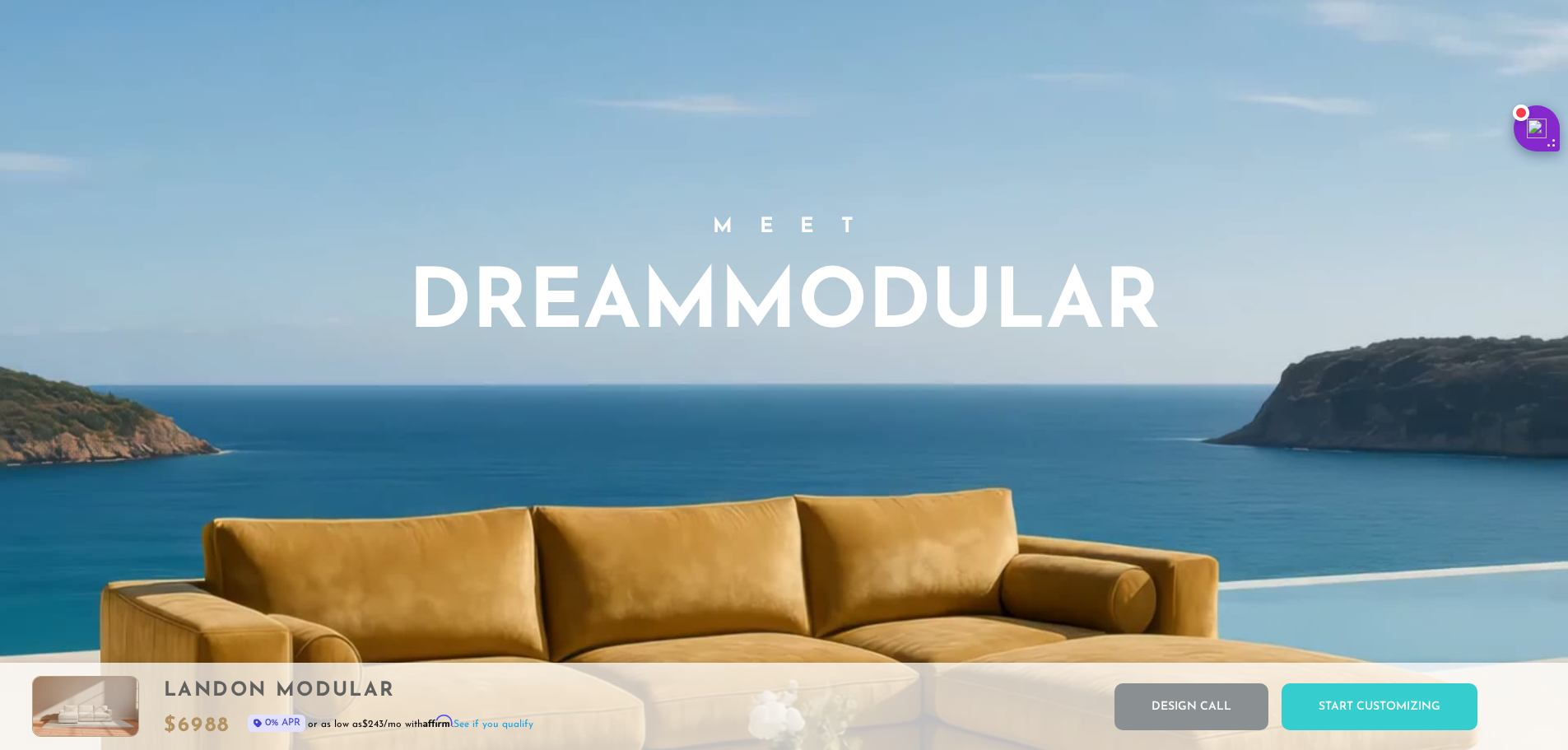
scroll to position [1271, 0]
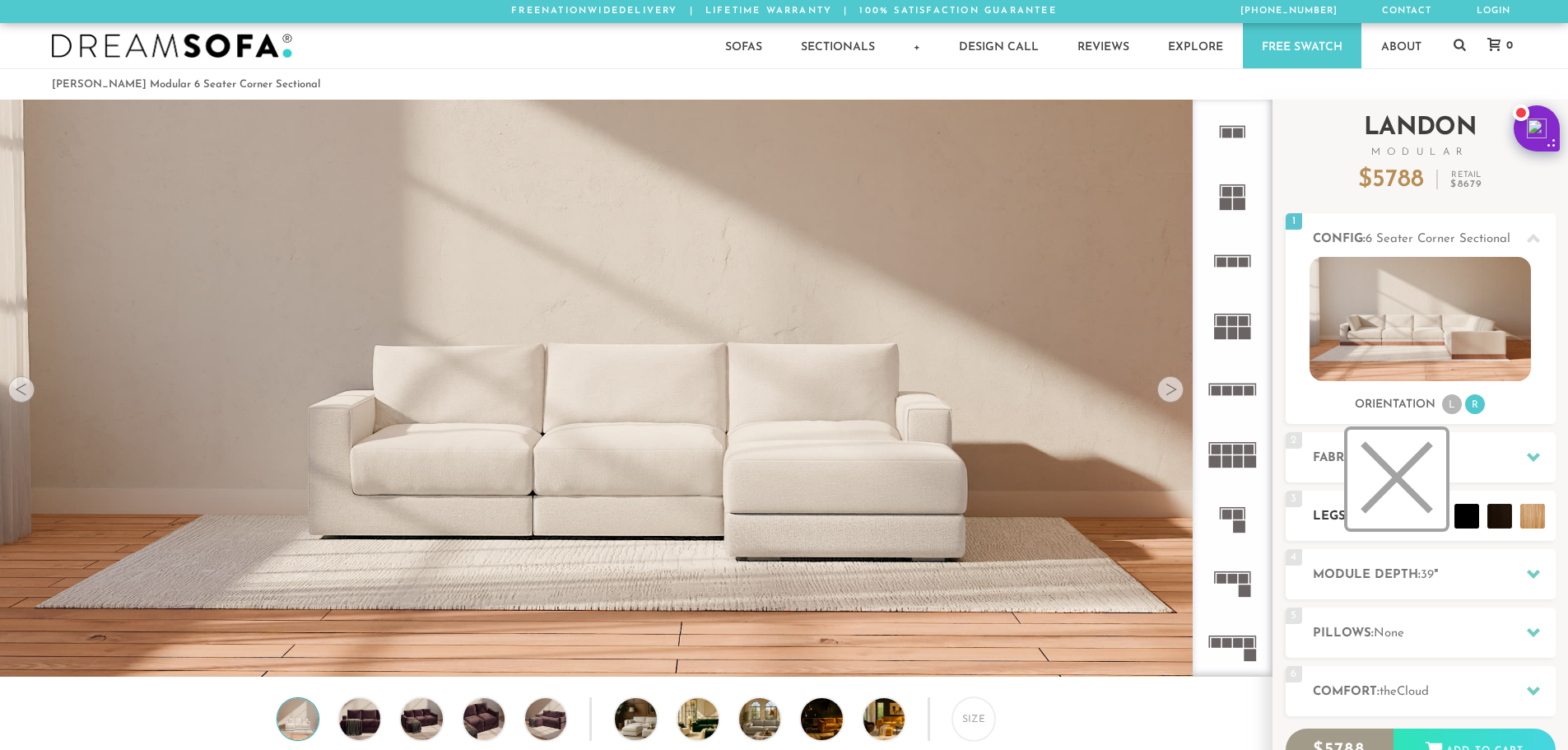
click at [1435, 516] on li at bounding box center [1397, 479] width 98 height 98
click at [1313, 453] on h2 "Fabric: Decide Later" at bounding box center [1434, 458] width 243 height 19
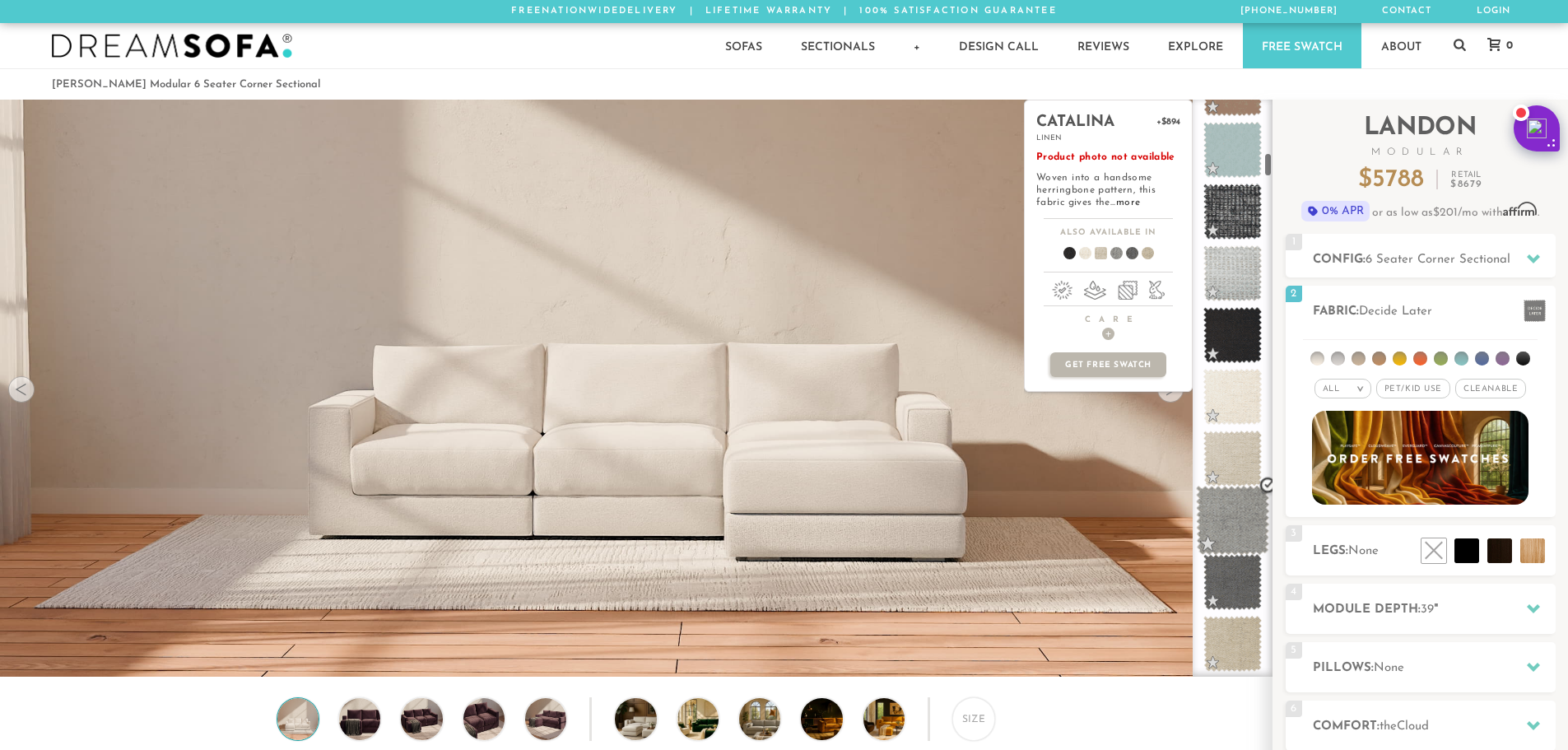
scroll to position [1256, 0]
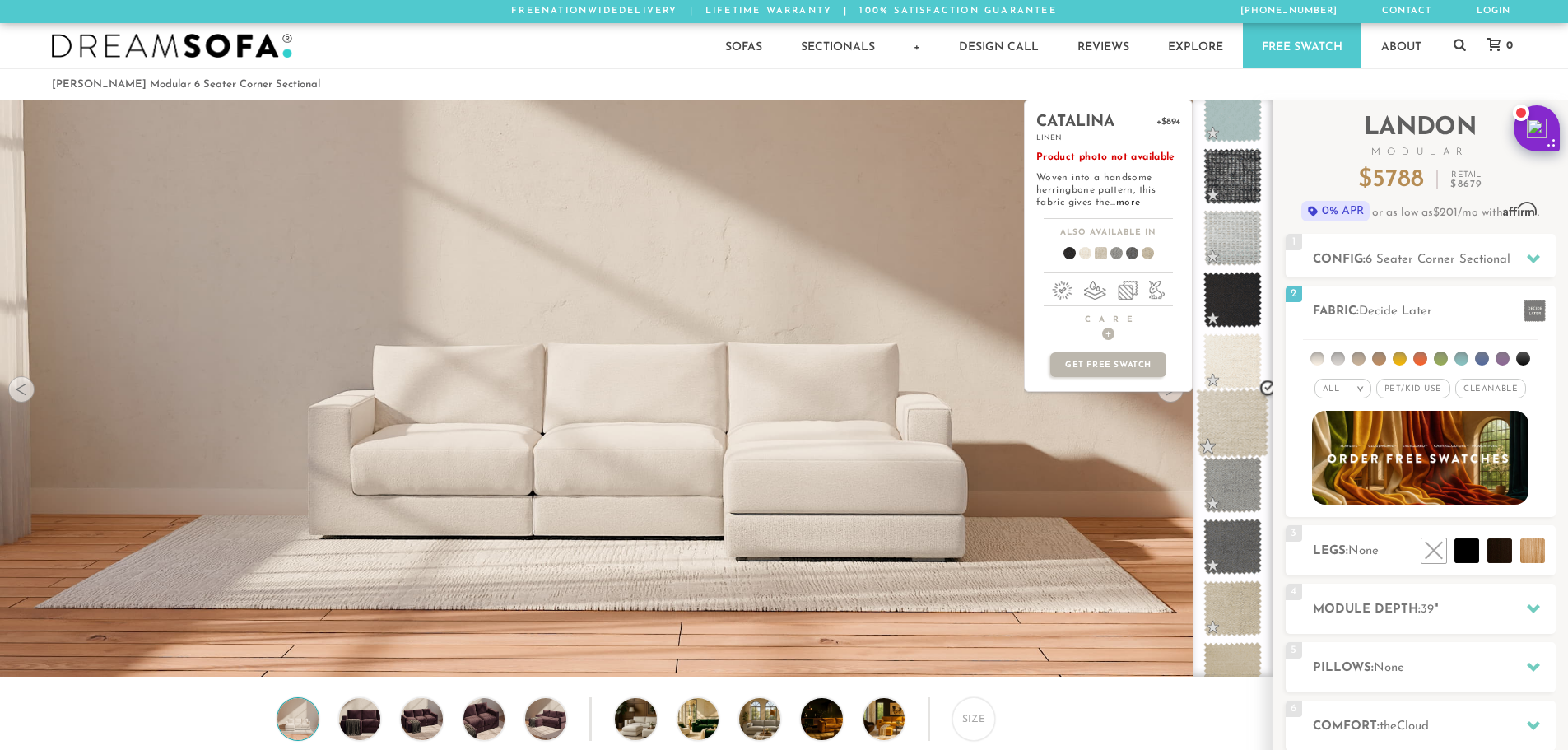
click at [1229, 428] on span at bounding box center [1232, 423] width 73 height 70
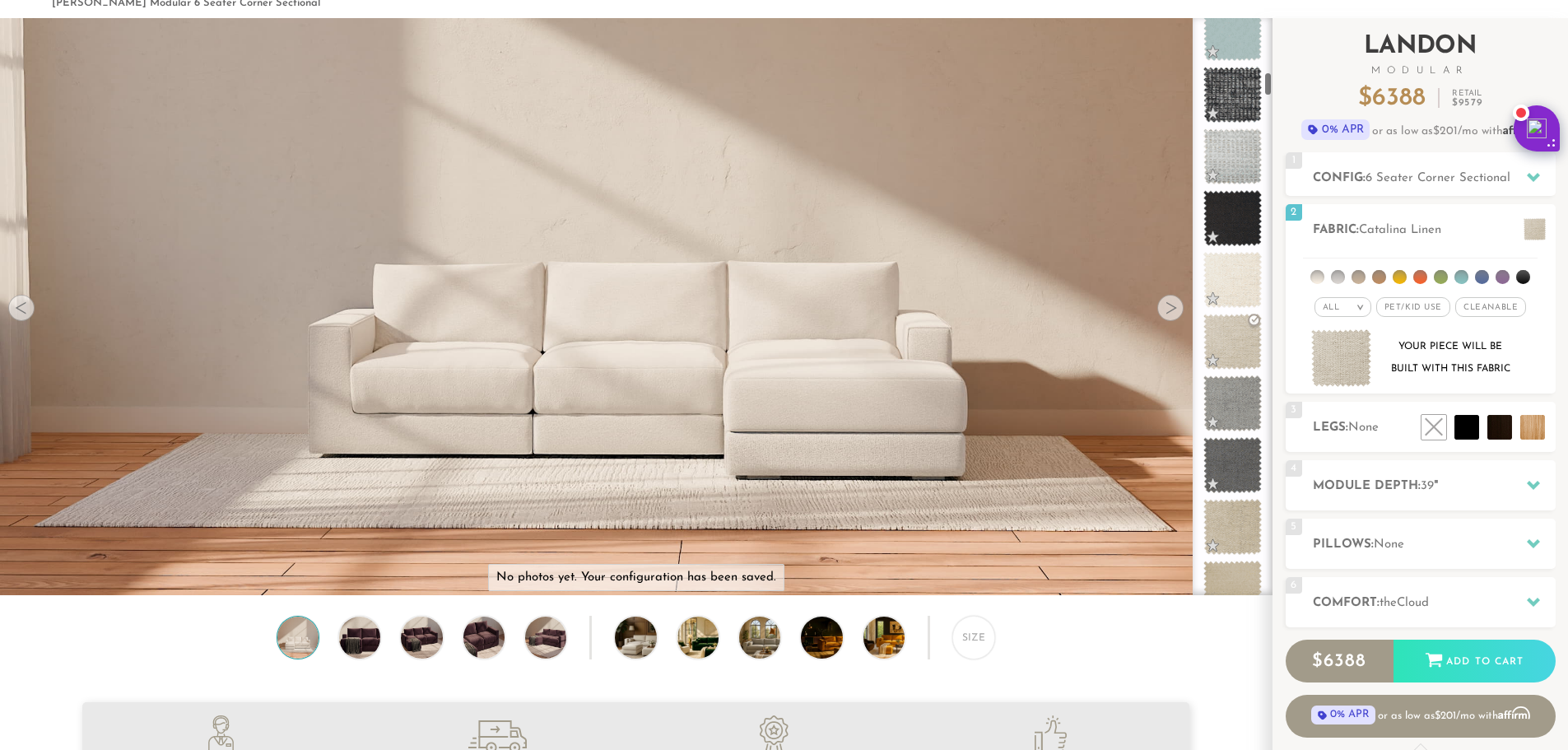
scroll to position [83, 0]
click at [1389, 491] on h2 "Module Depth: 39 "" at bounding box center [1434, 484] width 243 height 19
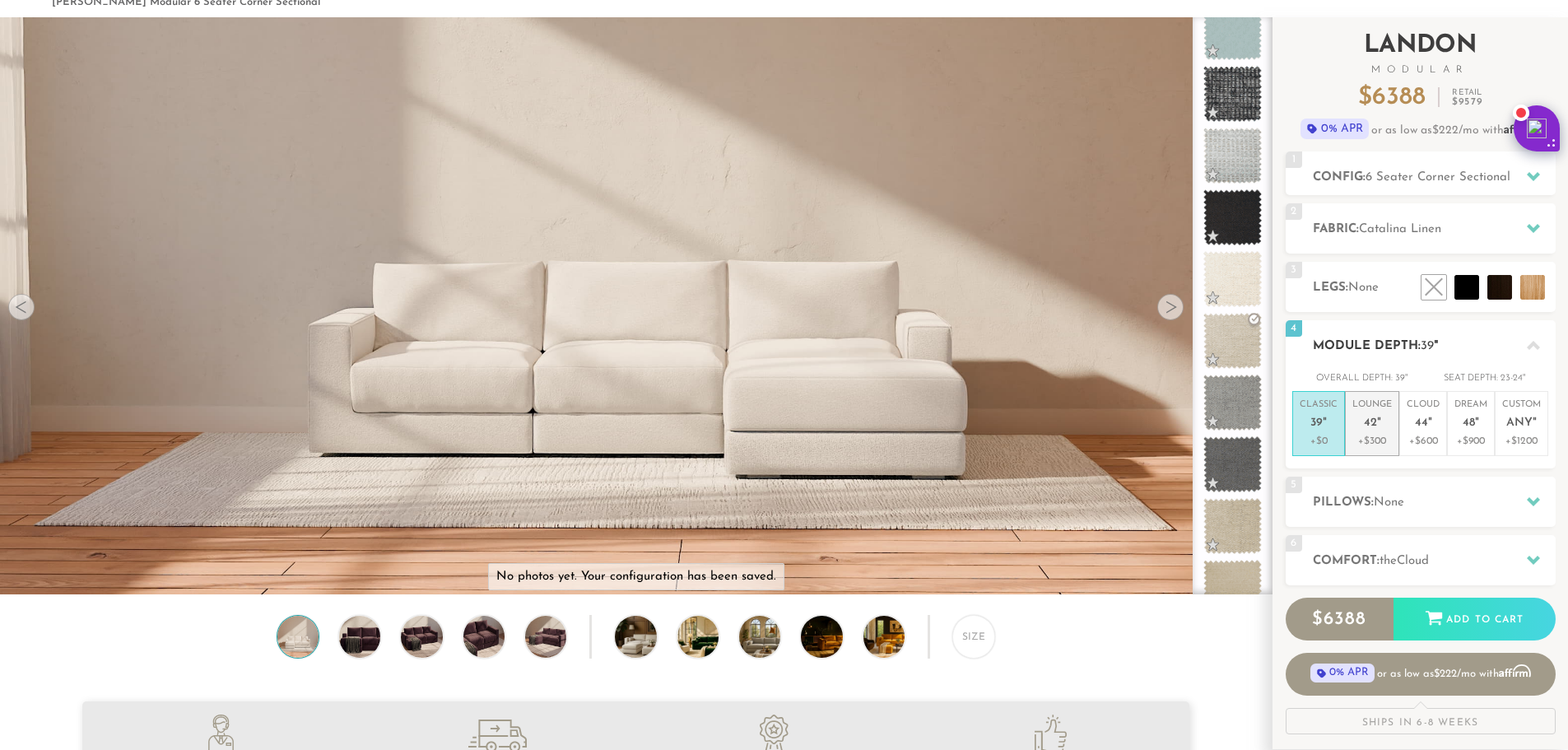
click at [1368, 425] on span "42" at bounding box center [1370, 423] width 13 height 14
click at [1380, 551] on h2 "Comfort: the Cloud" at bounding box center [1434, 560] width 243 height 19
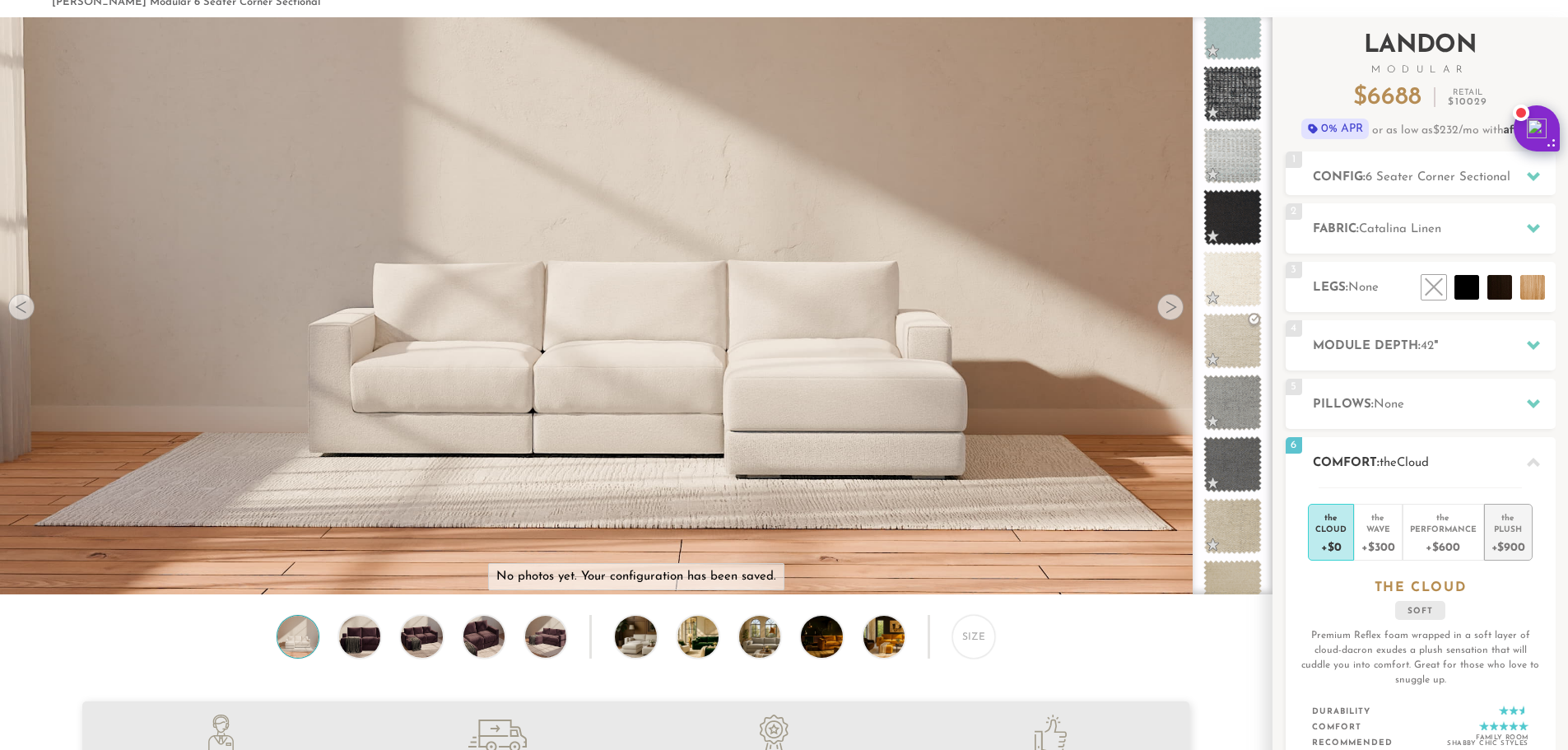
click at [1507, 531] on div "Plush" at bounding box center [1509, 529] width 33 height 12
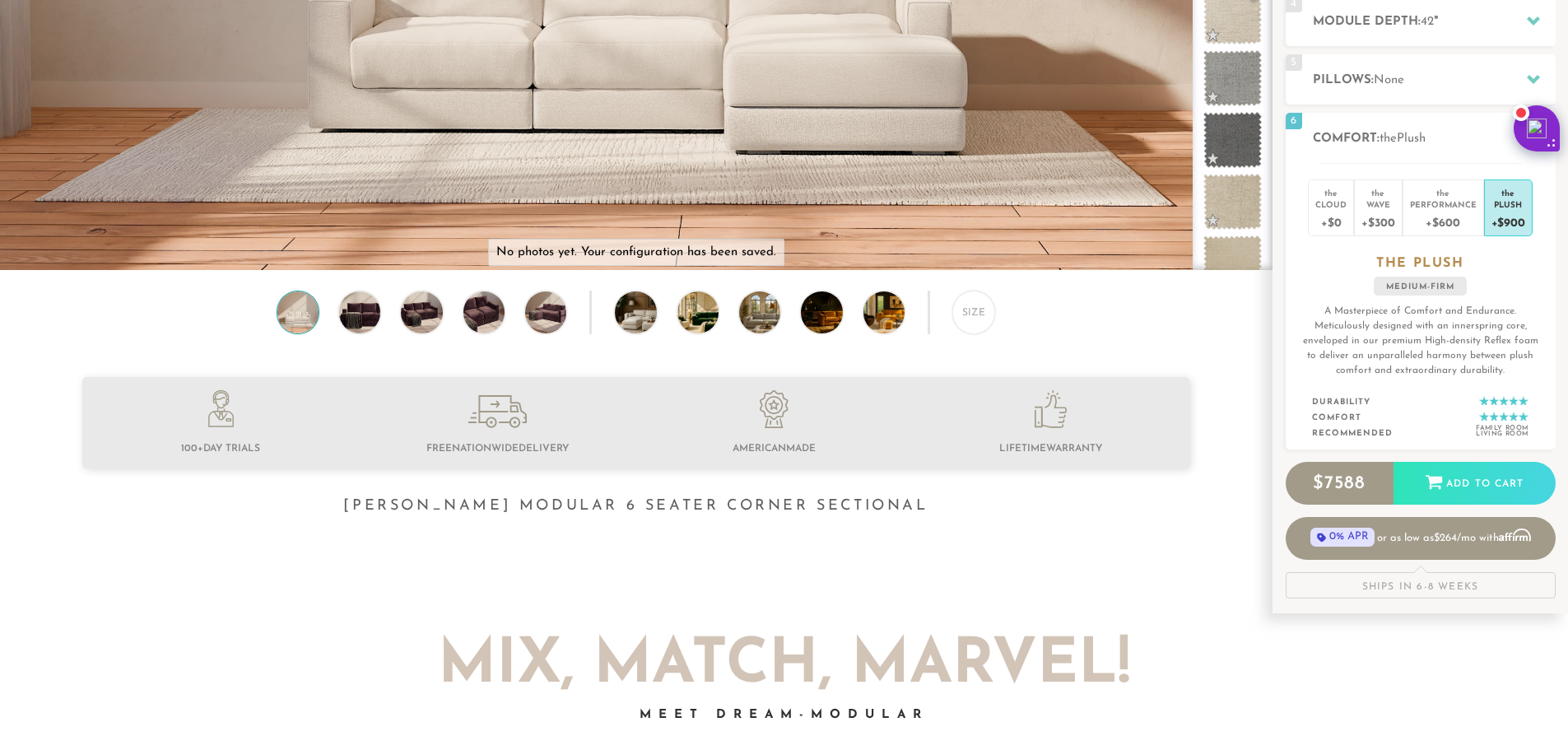
scroll to position [411, 0]
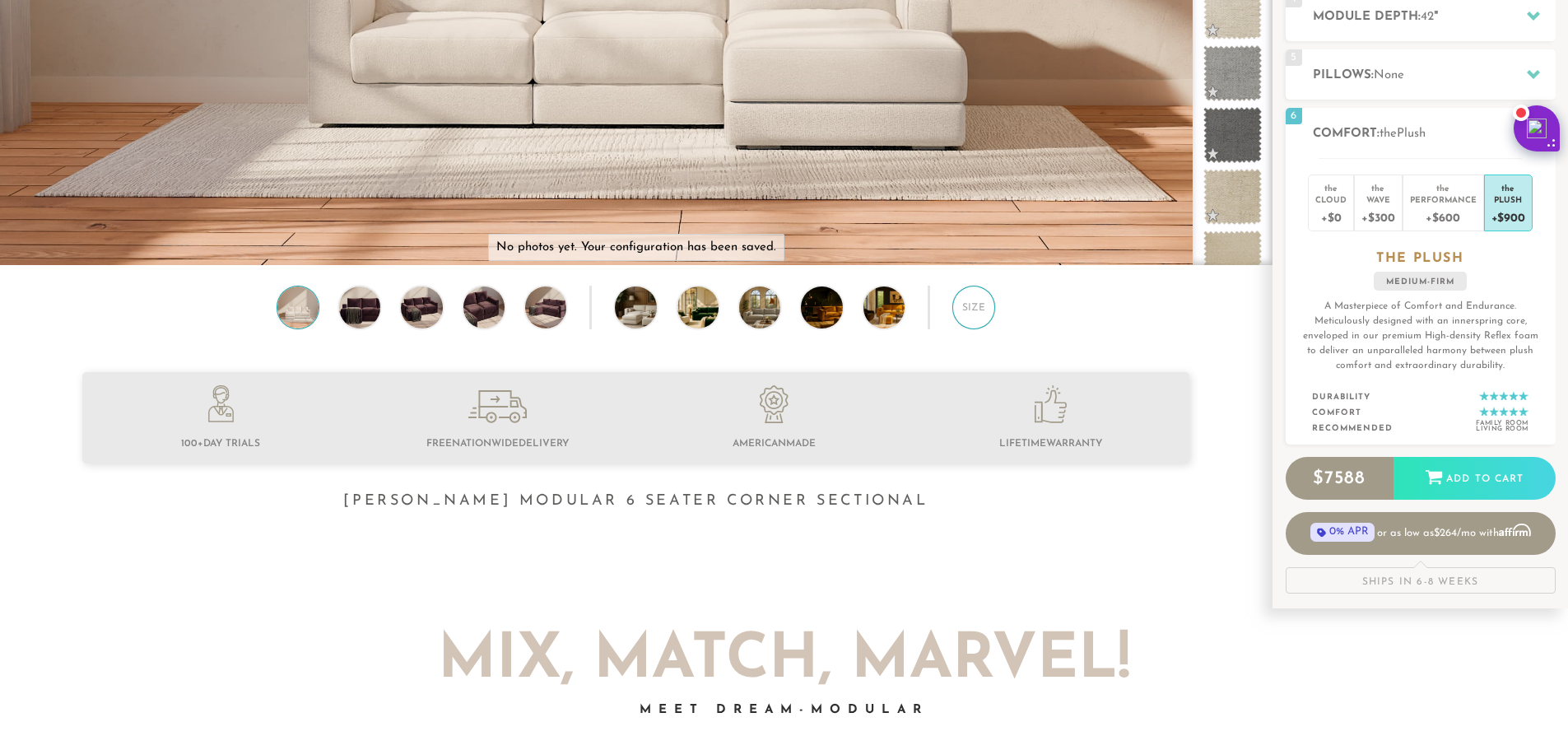
click at [976, 315] on div "Size" at bounding box center [973, 306] width 42 height 42
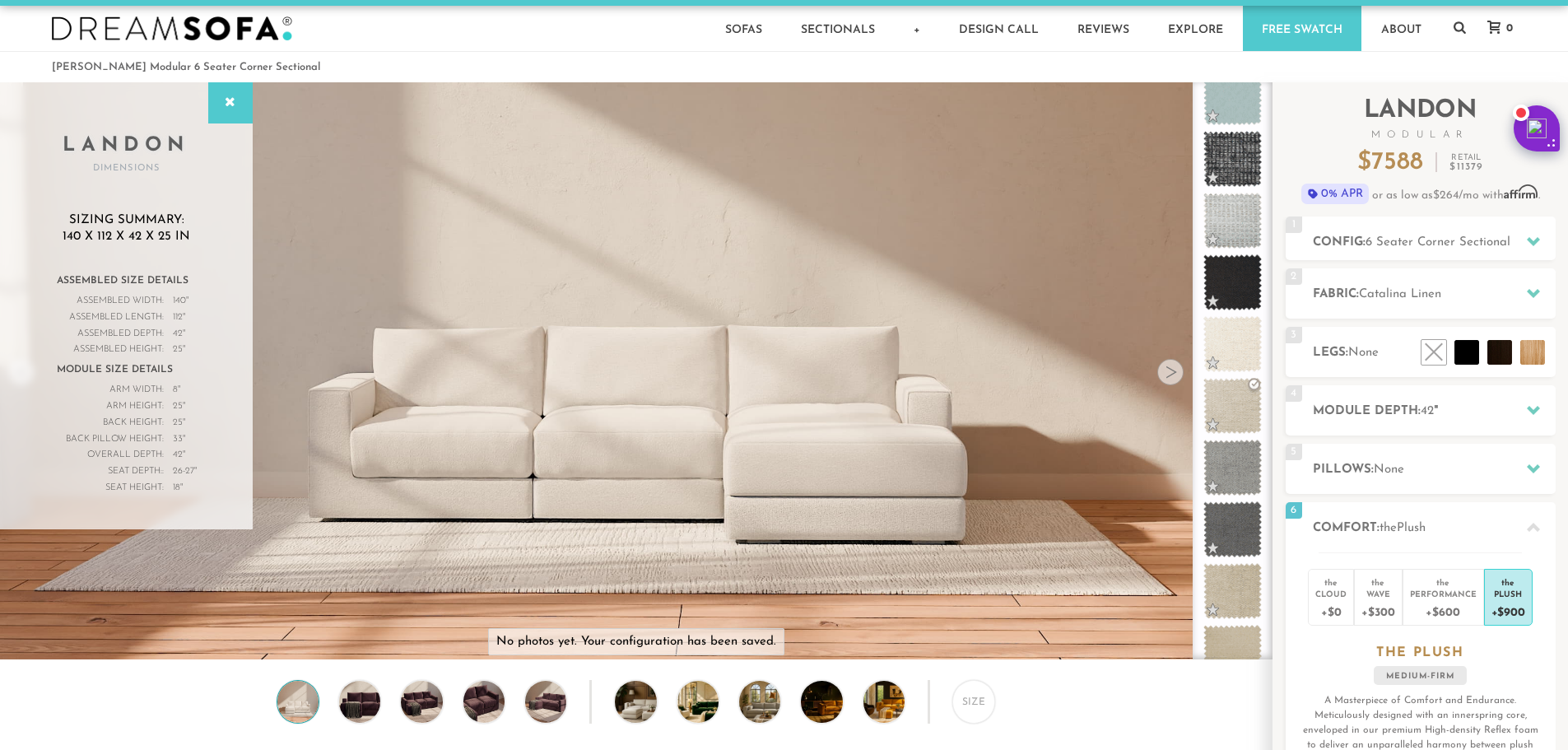
scroll to position [0, 0]
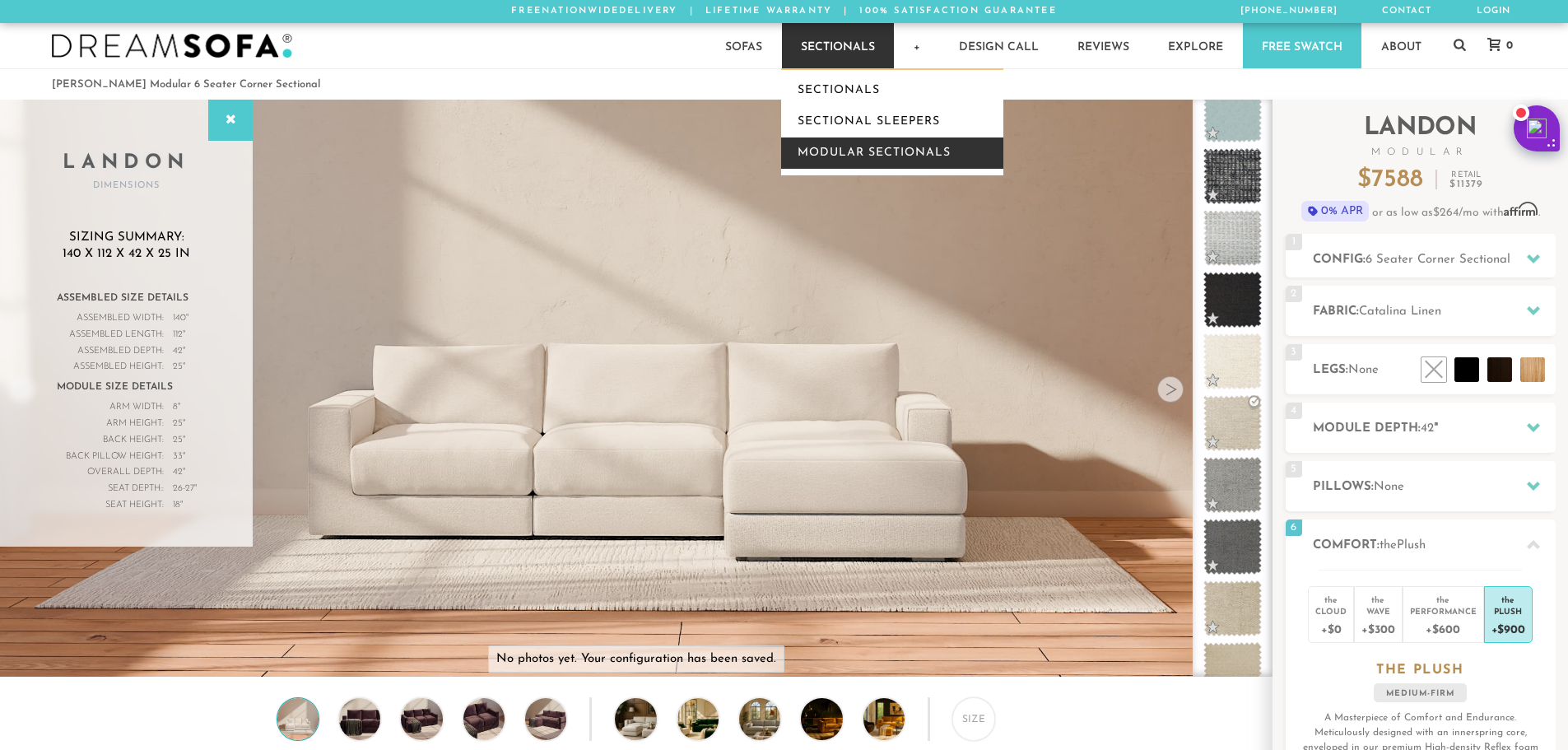
click at [835, 150] on link "Modular Sectionals" at bounding box center [893, 154] width 222 height 31
